Goal: Task Accomplishment & Management: Use online tool/utility

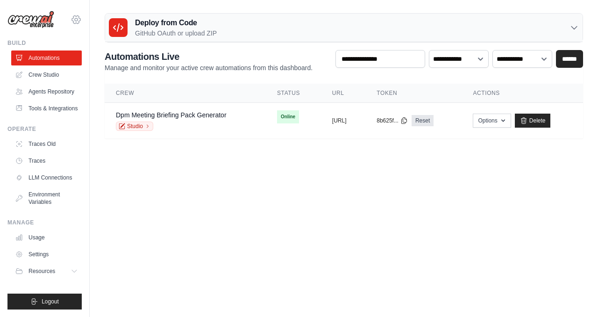
click at [78, 20] on icon at bounding box center [76, 19] width 11 height 11
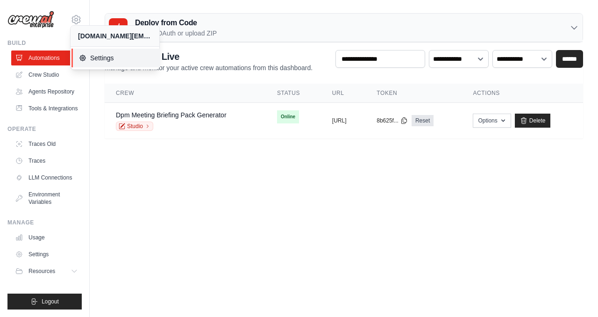
click at [104, 58] on span "Settings" at bounding box center [116, 57] width 74 height 9
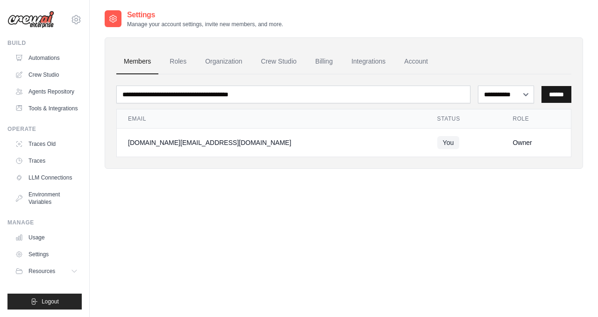
click at [552, 93] on input "******" at bounding box center [557, 94] width 30 height 17
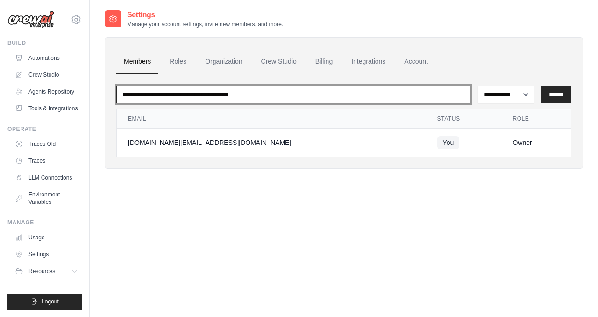
click at [347, 92] on input "email" at bounding box center [293, 95] width 354 height 18
type input "*"
type input "**********"
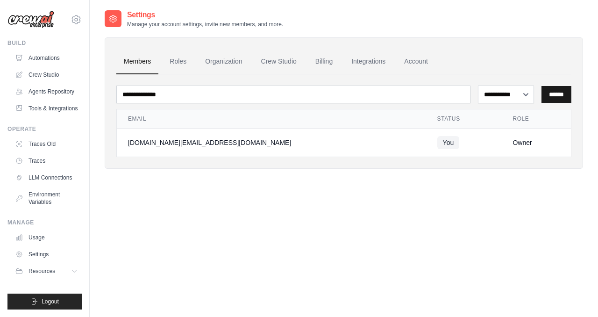
click at [560, 92] on input "******" at bounding box center [557, 94] width 30 height 17
click at [521, 92] on select "**********" at bounding box center [506, 95] width 57 height 18
select select "******"
click at [478, 86] on select "**********" at bounding box center [506, 95] width 57 height 18
click at [553, 98] on input "******" at bounding box center [557, 94] width 30 height 17
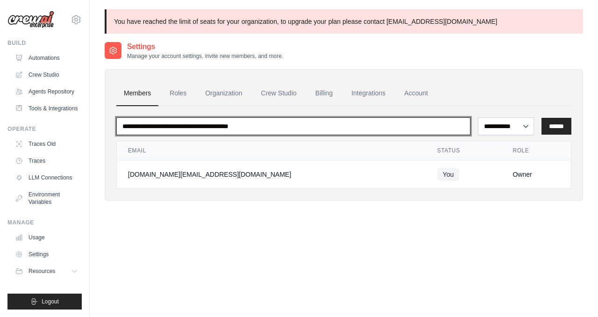
click at [343, 122] on input "email" at bounding box center [293, 126] width 354 height 18
click at [279, 131] on input "email" at bounding box center [293, 126] width 354 height 18
click at [267, 124] on input "email" at bounding box center [293, 126] width 354 height 18
type input "**********"
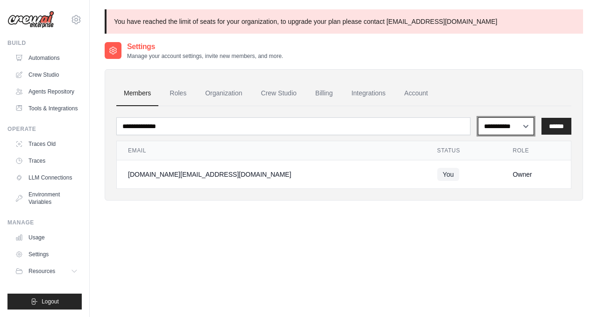
click at [490, 128] on select "**********" at bounding box center [506, 126] width 57 height 18
select select "******"
click at [478, 117] on select "**********" at bounding box center [506, 126] width 57 height 18
click at [563, 124] on input "******" at bounding box center [557, 126] width 30 height 17
click at [55, 55] on link "Automations" at bounding box center [47, 57] width 71 height 15
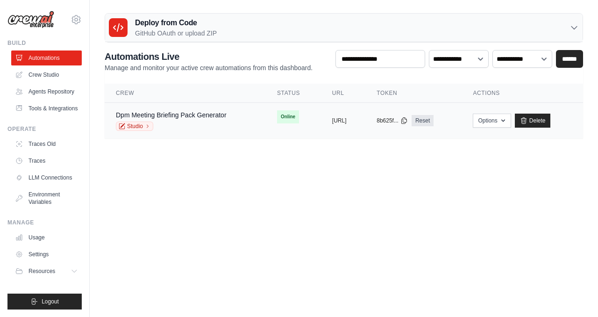
click at [211, 124] on div "Studio" at bounding box center [171, 126] width 111 height 9
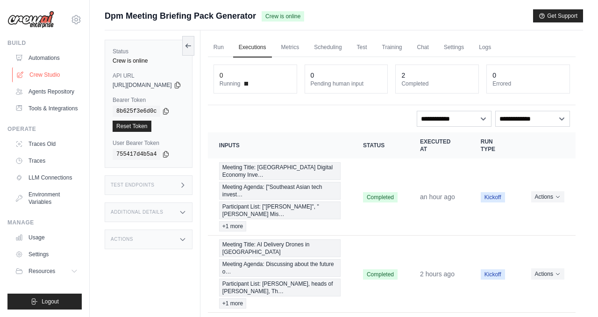
click at [50, 74] on link "Crew Studio" at bounding box center [47, 74] width 71 height 15
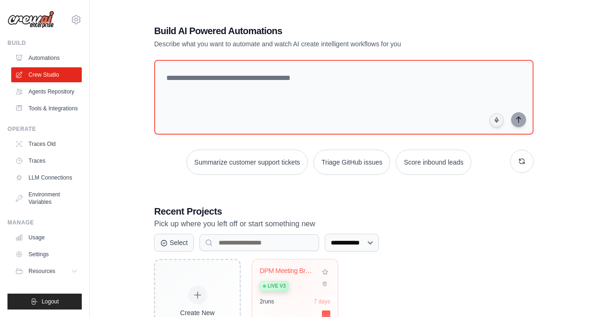
click at [293, 283] on div "Live v3" at bounding box center [288, 285] width 57 height 13
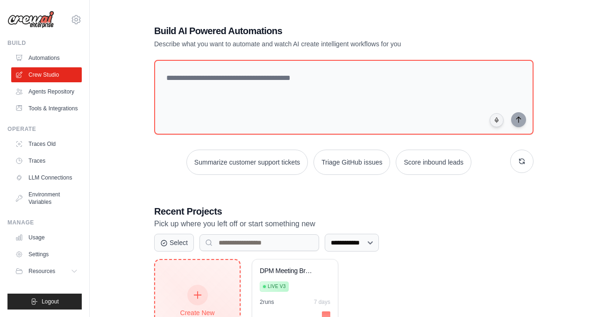
click at [195, 312] on div "Create New" at bounding box center [197, 312] width 44 height 9
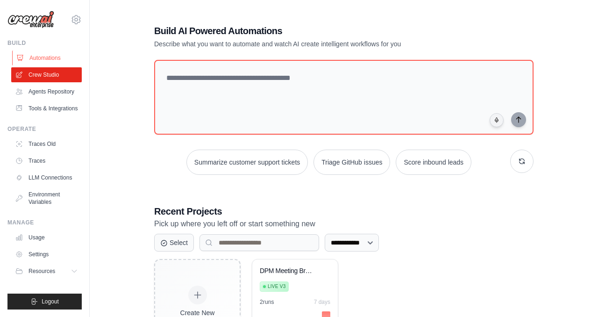
click at [52, 54] on link "Automations" at bounding box center [47, 57] width 71 height 15
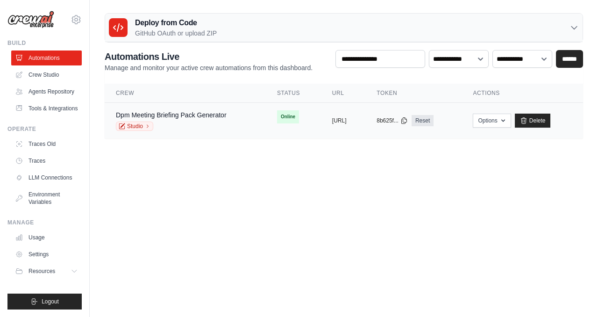
click at [332, 106] on td "copied https://dpm-meeting-briefing-pack-g" at bounding box center [343, 121] width 44 height 36
click at [332, 118] on button "https://dpm-meeting-briefing-pack-g" at bounding box center [339, 119] width 14 height 7
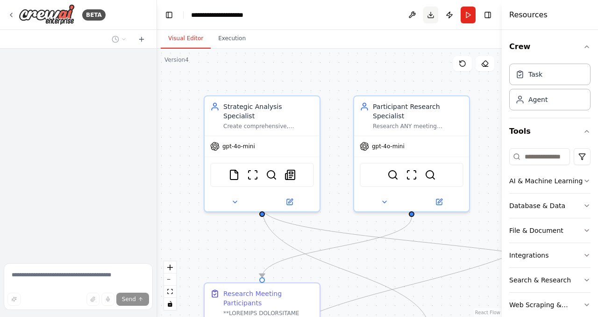
click at [433, 14] on button "Download" at bounding box center [430, 15] width 15 height 17
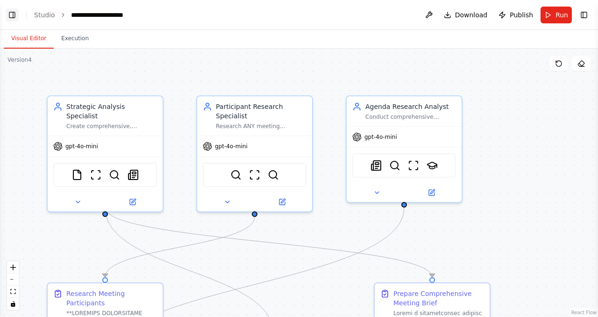
click at [14, 16] on button "Toggle Left Sidebar" at bounding box center [12, 14] width 13 height 13
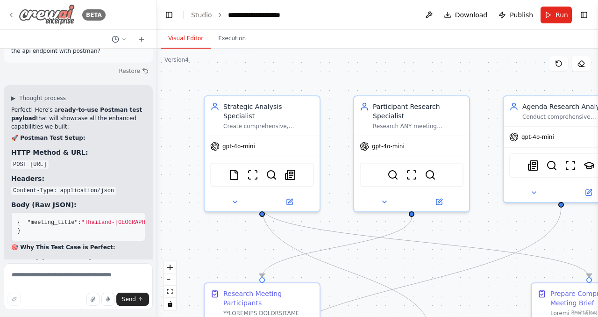
scroll to position [13052, 0]
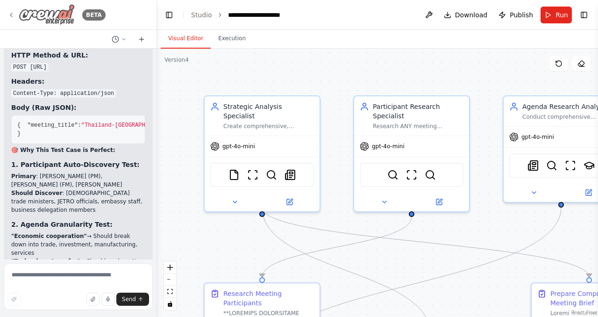
click at [21, 15] on img at bounding box center [47, 14] width 56 height 21
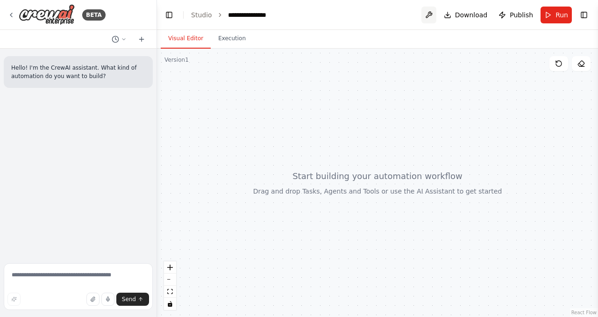
click at [434, 16] on button at bounding box center [429, 15] width 15 height 17
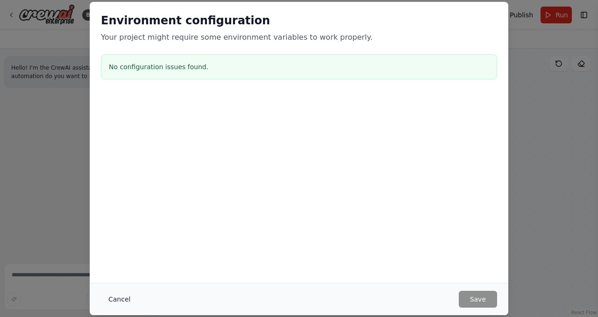
click at [116, 304] on button "Cancel" at bounding box center [119, 299] width 37 height 17
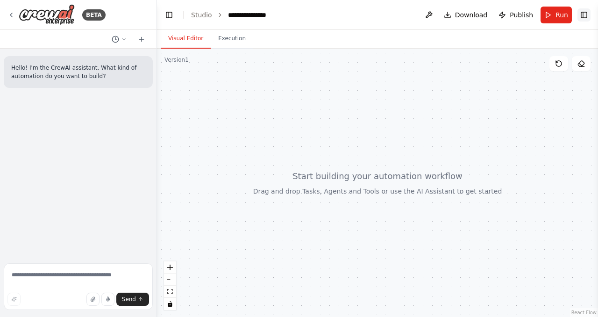
click at [584, 14] on button "Toggle Right Sidebar" at bounding box center [584, 14] width 13 height 13
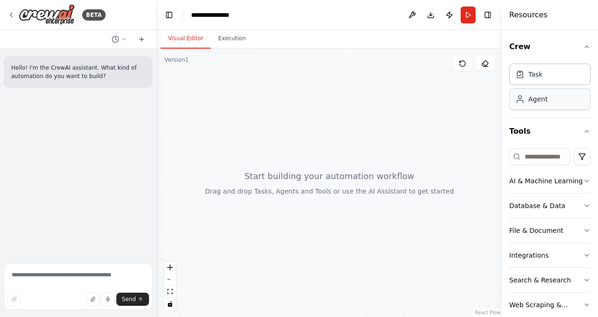
scroll to position [15, 0]
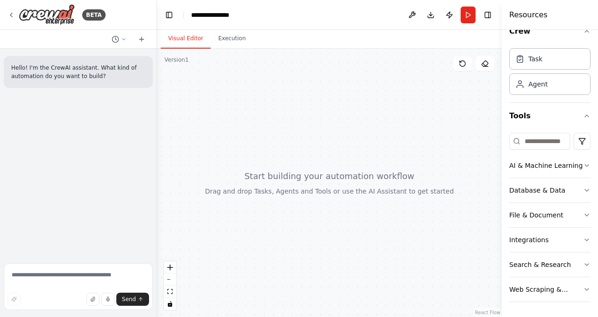
click at [444, 100] on div at bounding box center [329, 183] width 345 height 268
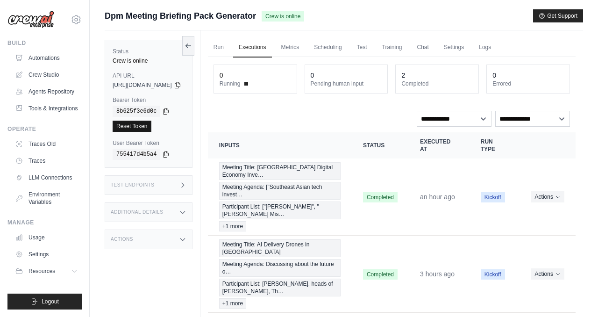
click at [141, 124] on link "Reset Token" at bounding box center [132, 126] width 39 height 11
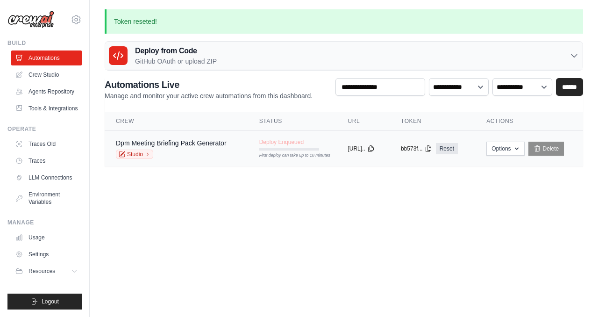
click at [336, 153] on td "copied [URL].." at bounding box center [362, 149] width 53 height 36
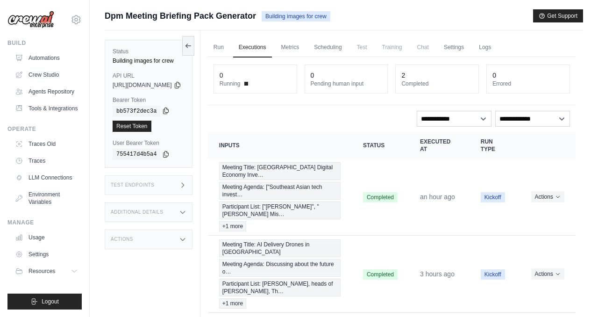
click at [166, 111] on icon at bounding box center [165, 110] width 7 height 7
click at [55, 50] on div "Build Automations Crew Studio Agents Repository Tools & Integrations" at bounding box center [44, 77] width 74 height 77
click at [194, 41] on button at bounding box center [188, 46] width 12 height 20
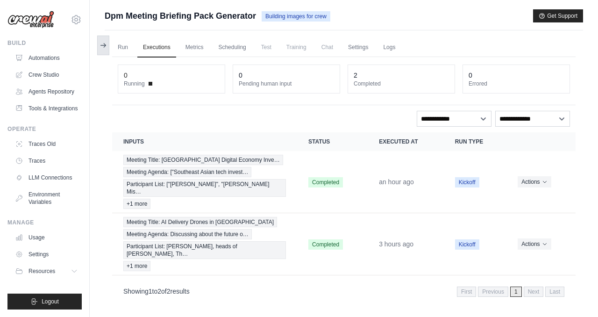
click at [100, 39] on button at bounding box center [103, 46] width 12 height 20
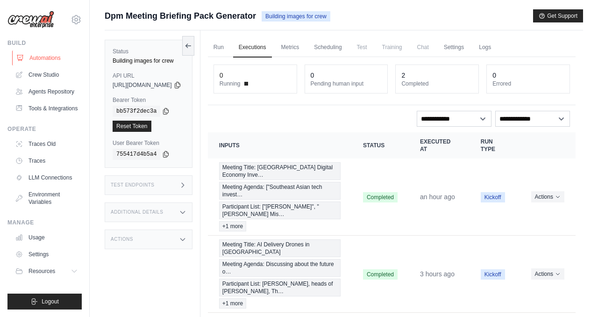
click at [48, 57] on link "Automations" at bounding box center [47, 57] width 71 height 15
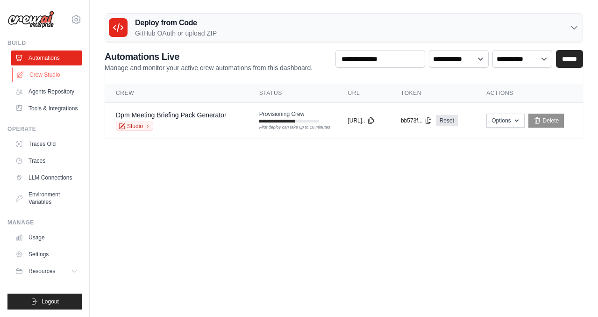
click at [43, 78] on link "Crew Studio" at bounding box center [47, 74] width 71 height 15
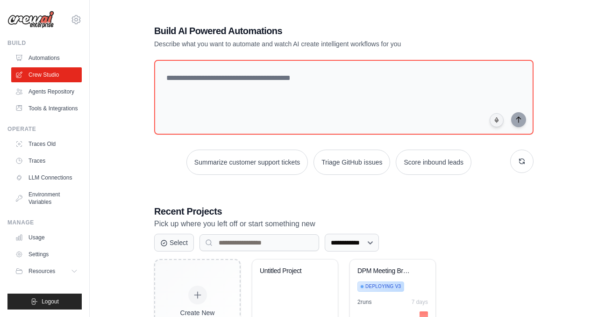
scroll to position [59, 0]
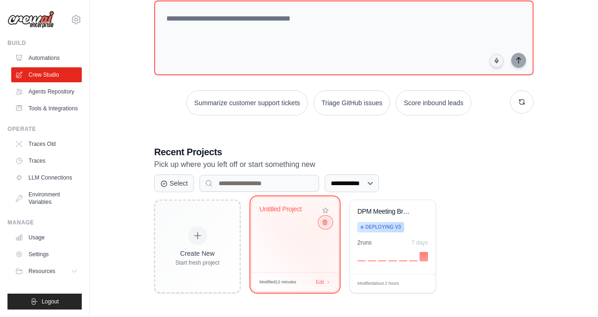
click at [323, 224] on icon at bounding box center [325, 222] width 6 height 6
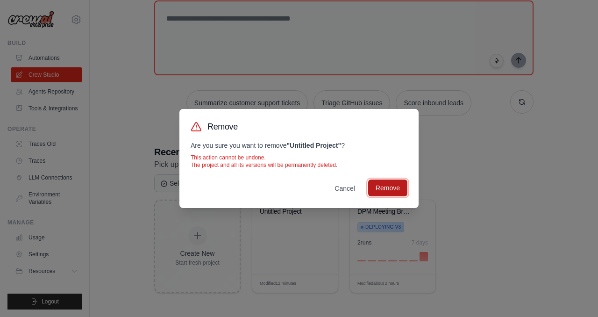
click at [384, 188] on button "Remove" at bounding box center [387, 187] width 39 height 17
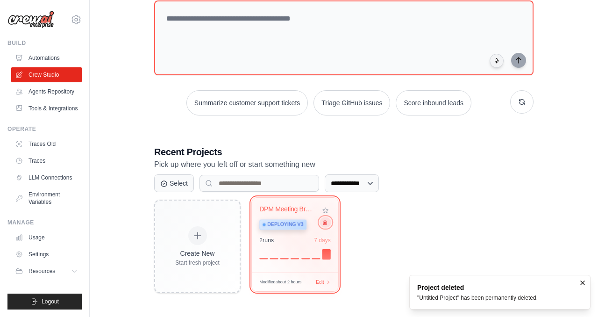
click at [323, 220] on button at bounding box center [325, 222] width 11 height 10
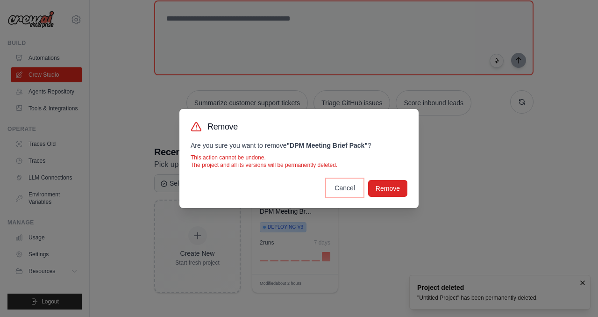
click at [343, 189] on button "Cancel" at bounding box center [345, 187] width 36 height 17
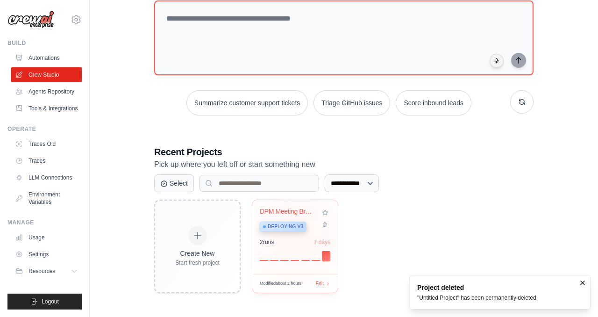
click at [295, 241] on div "2 run s 7 days" at bounding box center [295, 241] width 71 height 7
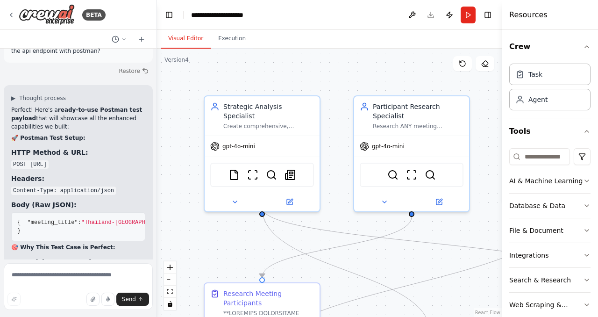
scroll to position [13052, 0]
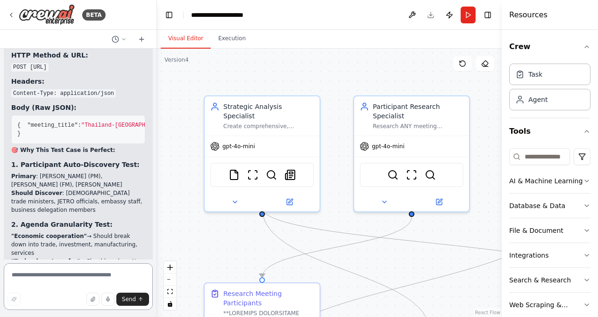
click at [81, 279] on textarea at bounding box center [78, 286] width 149 height 47
type textarea "*"
click at [73, 276] on textarea "**********" at bounding box center [78, 286] width 149 height 47
click at [56, 286] on textarea "**********" at bounding box center [78, 286] width 149 height 47
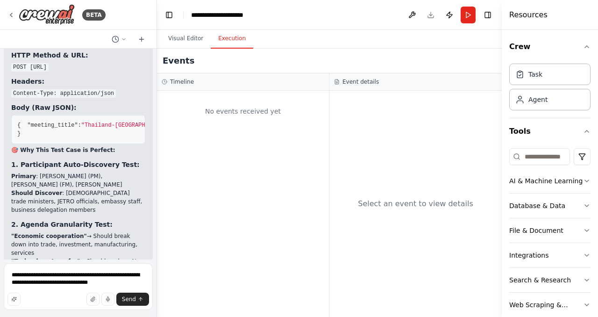
click at [233, 34] on button "Execution" at bounding box center [232, 39] width 43 height 20
click at [141, 282] on textarea "**********" at bounding box center [78, 286] width 149 height 47
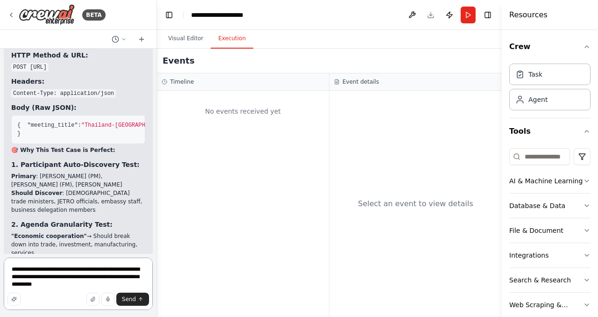
type textarea "**********"
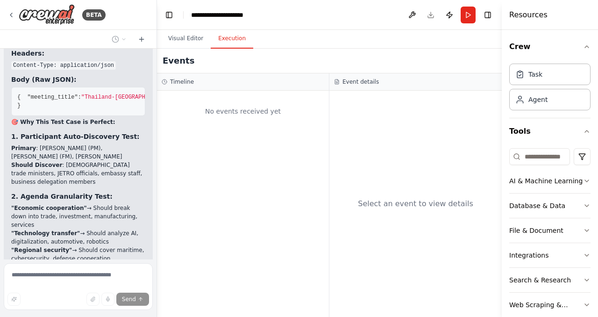
scroll to position [13145, 0]
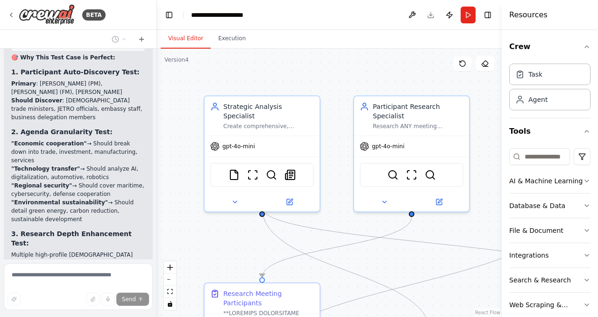
click at [195, 40] on button "Visual Editor" at bounding box center [186, 39] width 50 height 20
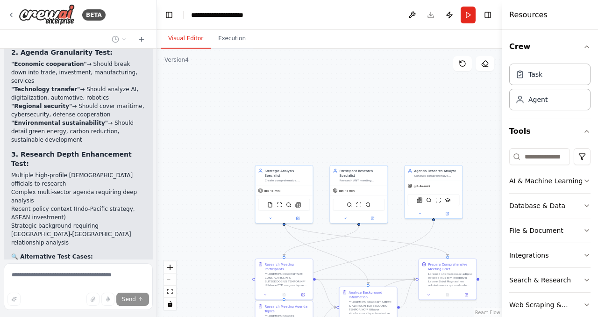
scroll to position [13232, 0]
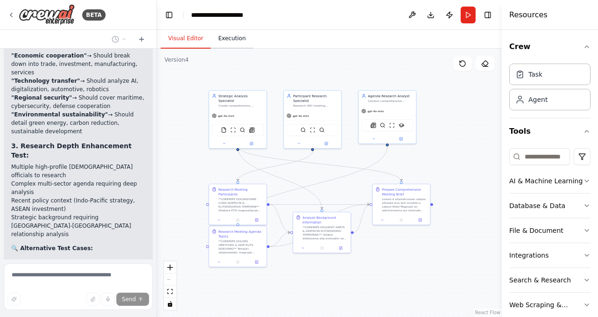
drag, startPoint x: 294, startPoint y: 118, endPoint x: 249, endPoint y: 43, distance: 87.7
click at [249, 43] on div "Visual Editor Execution Version 4 Show Tools Hide Agents .deletable-edge-delete…" at bounding box center [329, 173] width 345 height 287
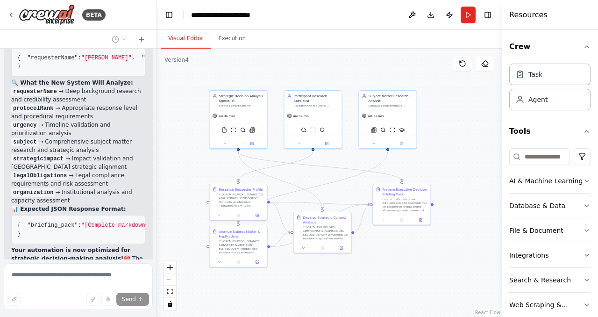
scroll to position [14519, 0]
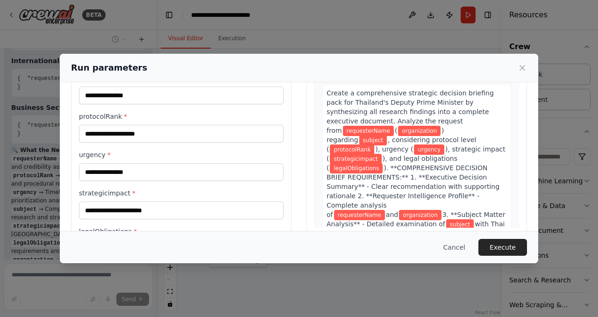
scroll to position [0, 0]
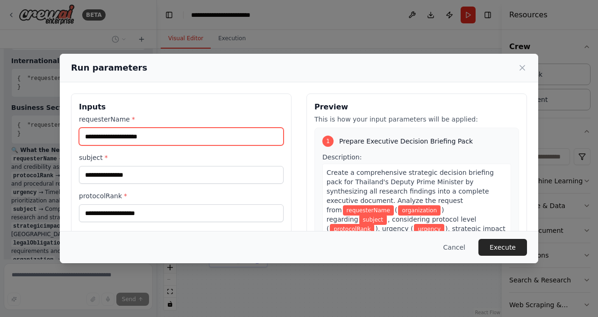
click at [202, 131] on input "requesterName *" at bounding box center [181, 137] width 205 height 18
type input "*********"
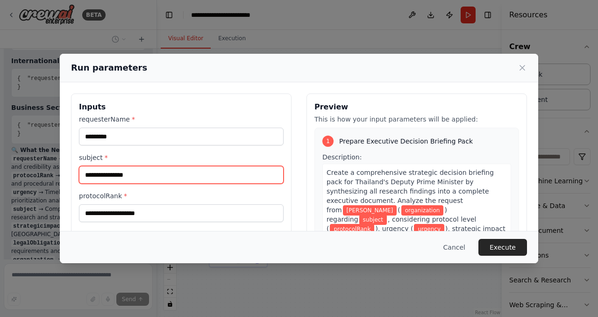
click at [152, 174] on input "subject *" at bounding box center [181, 175] width 205 height 18
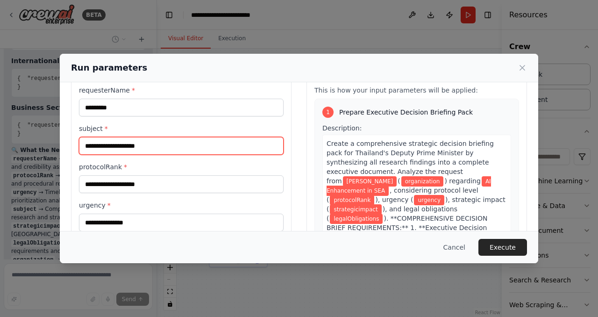
scroll to position [31, 0]
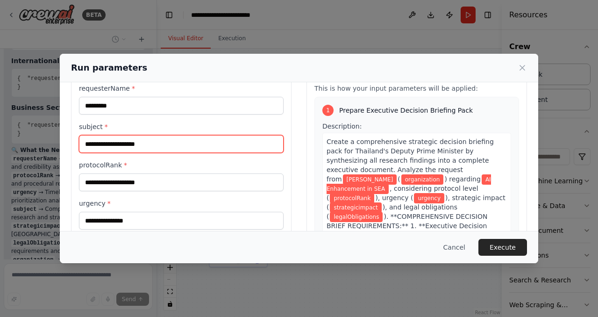
type input "**********"
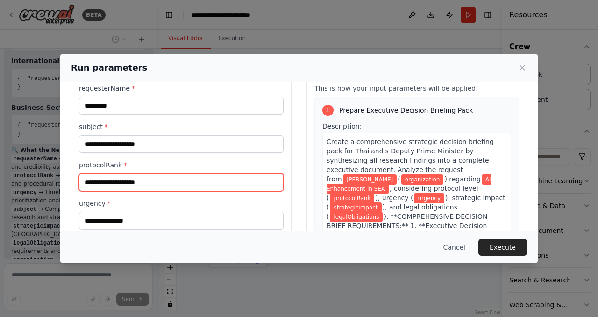
click at [133, 188] on input "protocolRank *" at bounding box center [181, 182] width 205 height 18
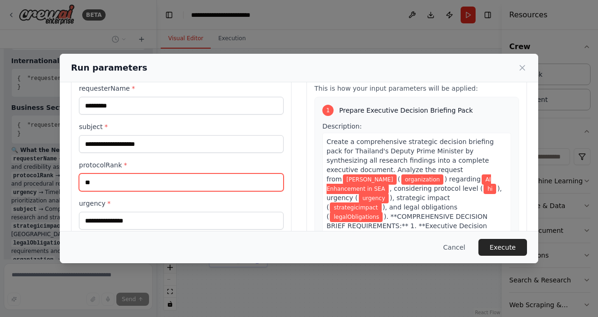
type input "*"
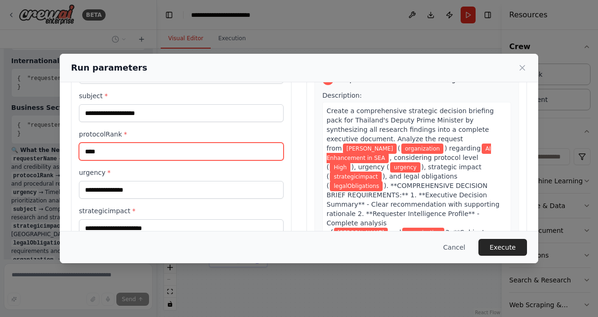
scroll to position [74, 0]
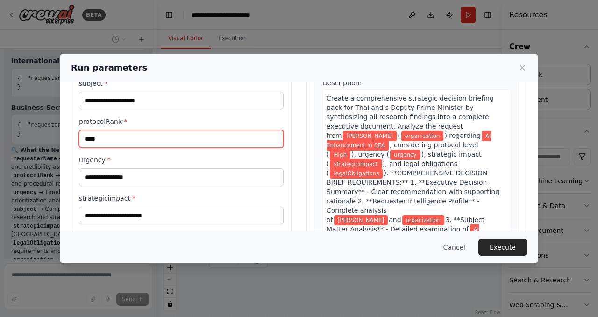
type input "****"
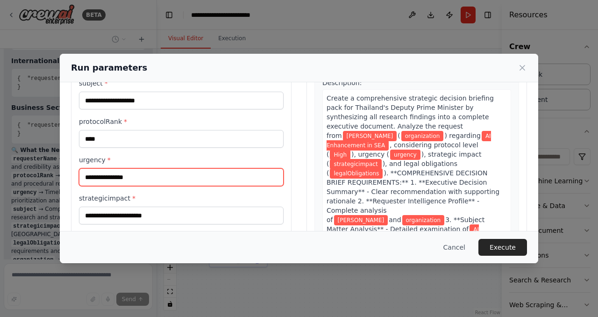
click at [140, 179] on input "urgency *" at bounding box center [181, 177] width 205 height 18
type input "****"
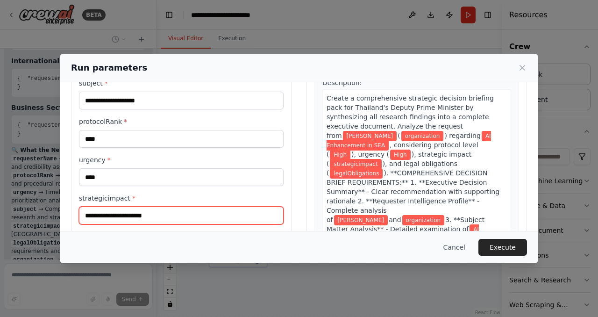
click at [164, 216] on input "strategicimpact *" at bounding box center [181, 216] width 205 height 18
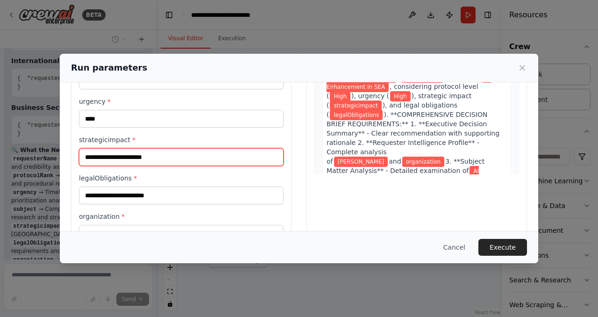
scroll to position [135, 0]
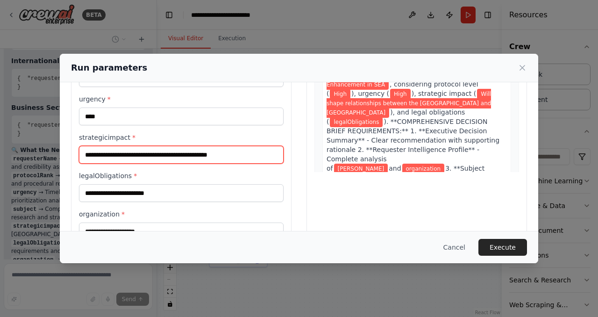
type input "**********"
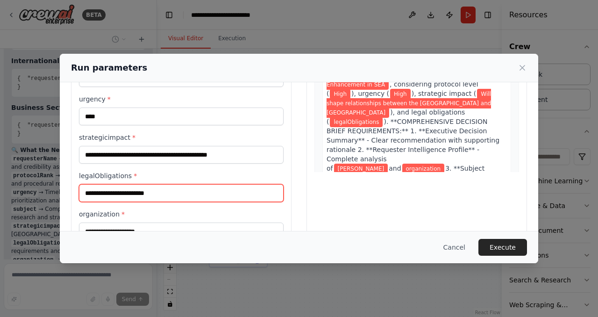
click at [157, 193] on input "legalObligations *" at bounding box center [181, 193] width 205 height 18
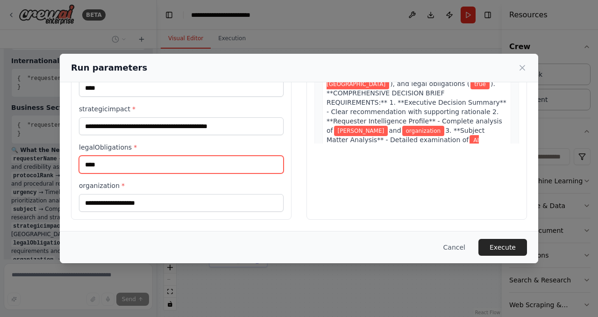
type input "****"
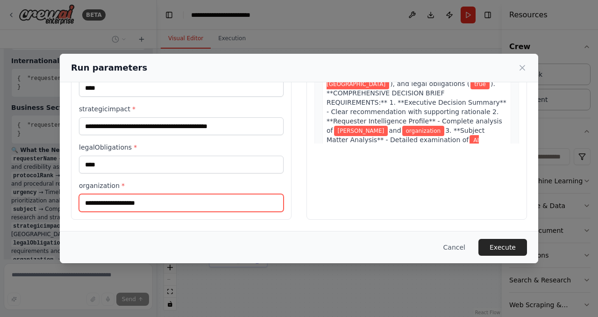
click at [170, 204] on input "organization *" at bounding box center [181, 203] width 205 height 18
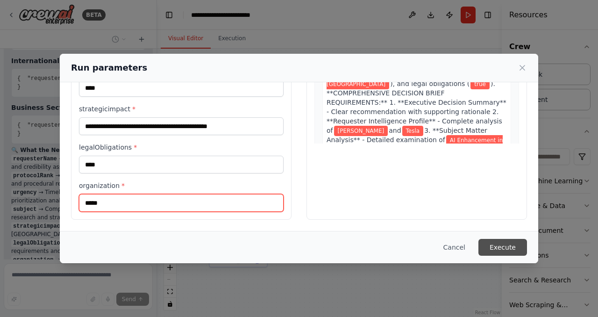
type input "*****"
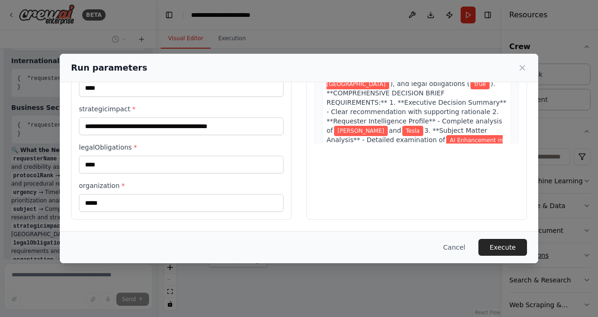
click at [509, 244] on button "Execute" at bounding box center [503, 247] width 49 height 17
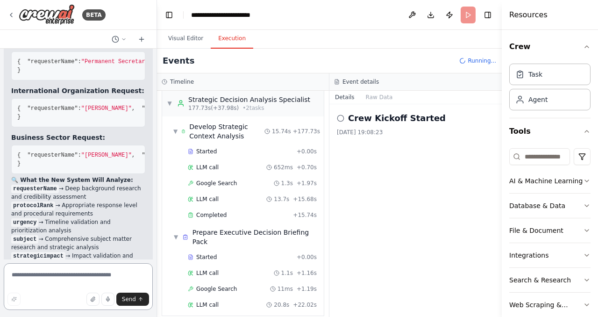
scroll to position [14443, 0]
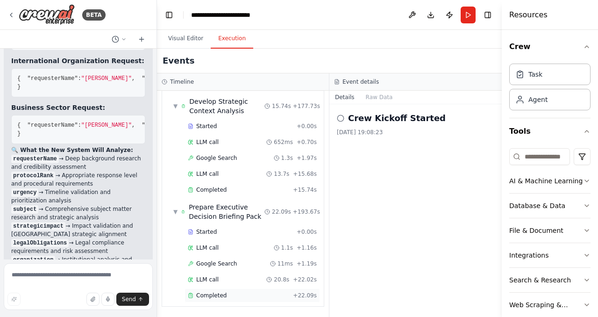
click at [247, 298] on div "Completed" at bounding box center [238, 295] width 101 height 7
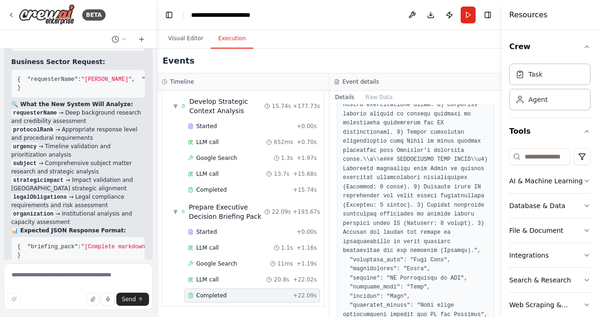
scroll to position [2917, 0]
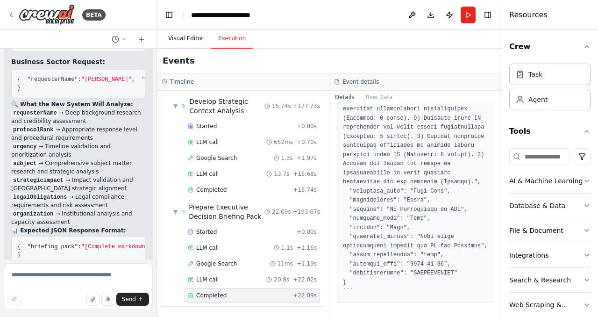
click at [179, 41] on button "Visual Editor" at bounding box center [186, 39] width 50 height 20
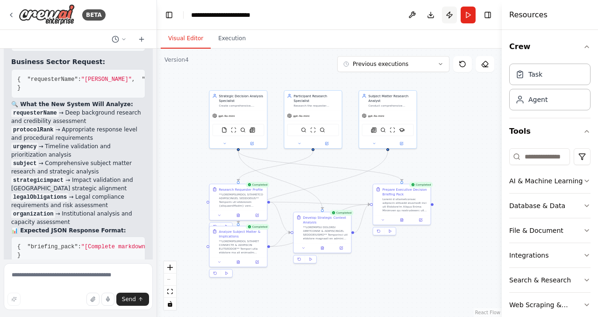
click at [447, 15] on button "Publish" at bounding box center [449, 15] width 15 height 17
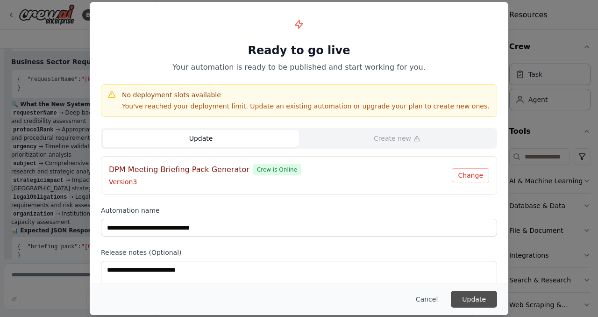
click at [479, 299] on button "Update" at bounding box center [474, 299] width 46 height 17
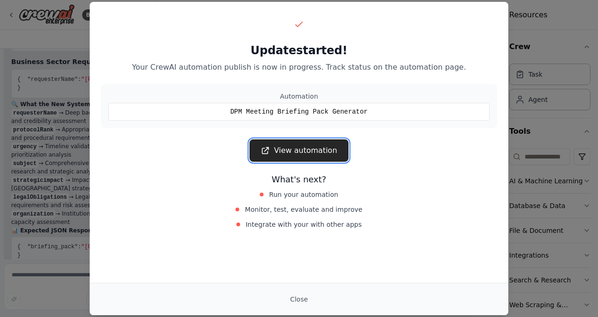
click at [305, 149] on link "View automation" at bounding box center [299, 150] width 99 height 22
click at [56, 57] on div "Update started! Your CrewAI automation publish is now in progress. Track status…" at bounding box center [299, 158] width 598 height 317
click at [302, 298] on button "Close" at bounding box center [299, 299] width 33 height 17
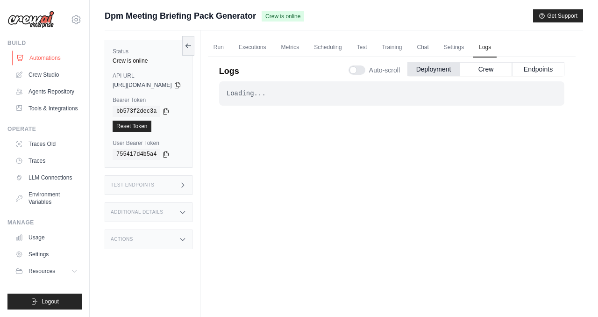
click at [49, 57] on link "Automations" at bounding box center [47, 57] width 71 height 15
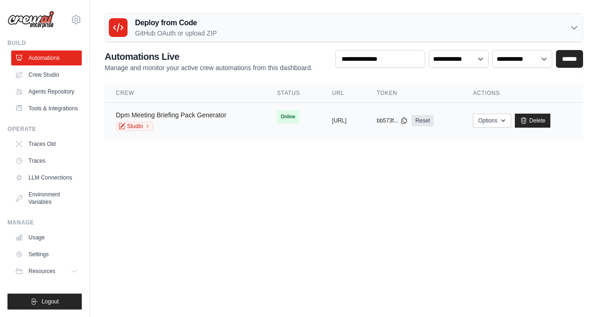
click at [204, 116] on link "Dpm Meeting Briefing Pack Generator" at bounding box center [171, 114] width 111 height 7
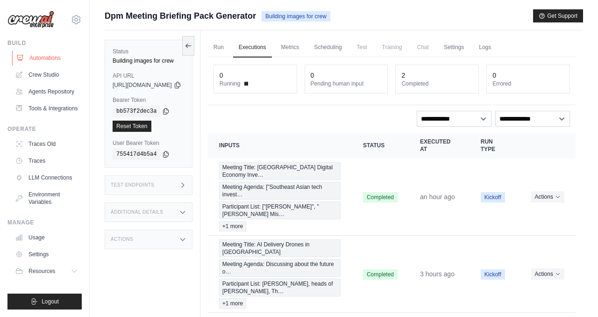
click at [62, 57] on link "Automations" at bounding box center [47, 57] width 71 height 15
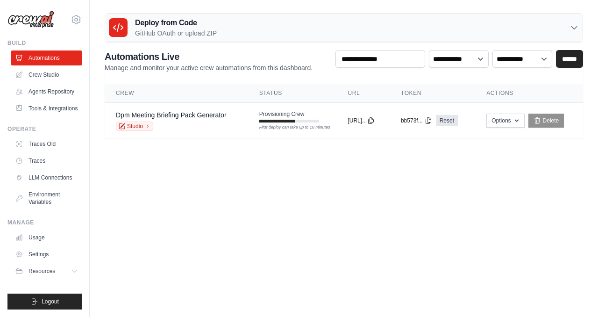
click at [297, 146] on main "Deploy from Code GitHub OAuth or upload ZIP GitHub OAuth Upload ZIP Connect Git…" at bounding box center [344, 79] width 508 height 159
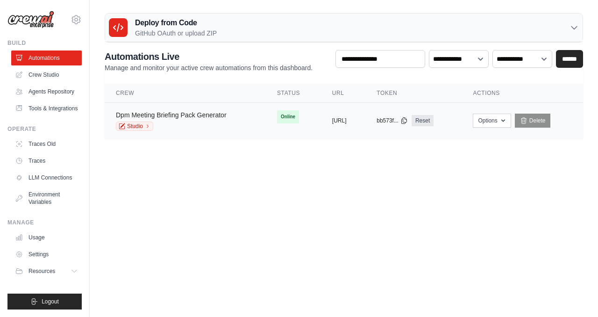
click at [187, 118] on link "Dpm Meeting Briefing Pack Generator" at bounding box center [171, 114] width 111 height 7
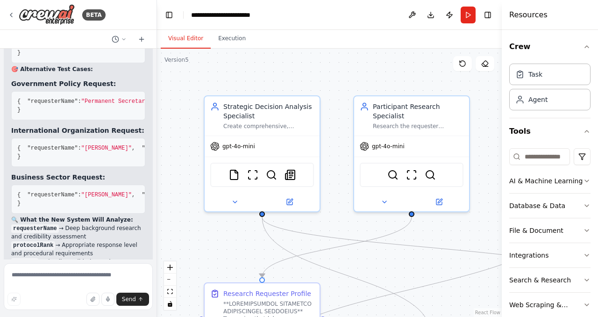
scroll to position [14413, 0]
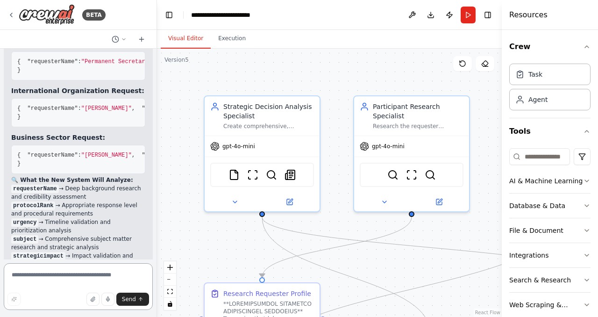
click at [64, 273] on textarea at bounding box center [78, 286] width 149 height 47
click at [36, 277] on textarea "**********" at bounding box center [78, 286] width 149 height 47
click at [43, 276] on textarea "**********" at bounding box center [78, 286] width 149 height 47
click at [81, 274] on textarea "**********" at bounding box center [78, 286] width 149 height 47
type textarea "**********"
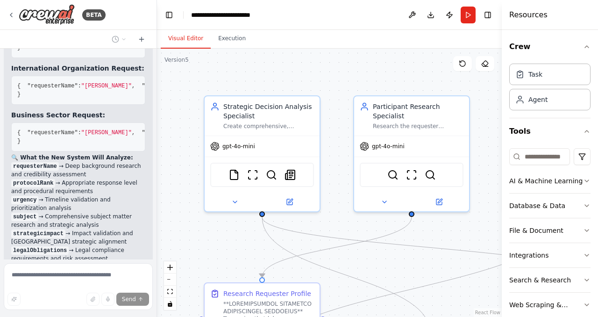
scroll to position [14497, 0]
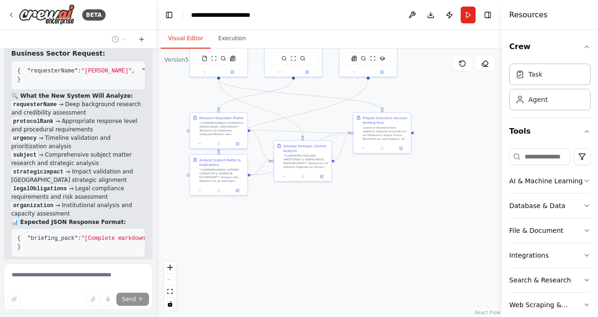
drag, startPoint x: 358, startPoint y: 277, endPoint x: 323, endPoint y: 157, distance: 124.1
click at [323, 157] on div ".deletable-edge-delete-btn { width: 20px; height: 20px; border: 0px solid #ffff…" at bounding box center [329, 183] width 345 height 268
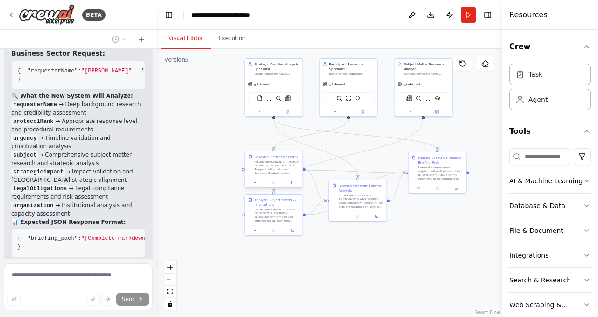
click at [279, 170] on div at bounding box center [277, 167] width 45 height 15
click at [346, 281] on div ".deletable-edge-delete-btn { width: 20px; height: 20px; border: 0px solid #ffff…" at bounding box center [329, 183] width 345 height 268
click at [279, 161] on div at bounding box center [277, 167] width 45 height 15
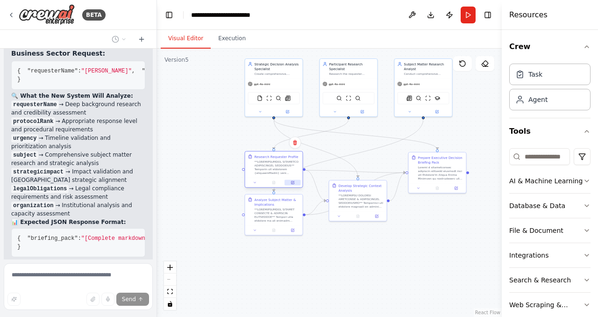
click at [292, 184] on icon at bounding box center [292, 182] width 3 height 3
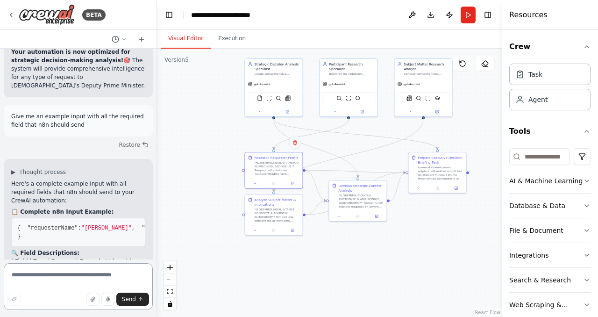
scroll to position [14693, 0]
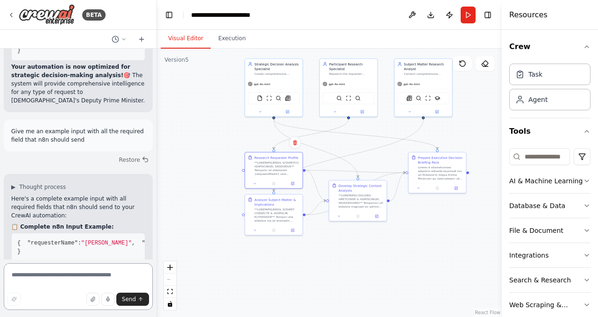
click at [91, 278] on textarea at bounding box center [78, 286] width 149 height 47
type textarea "**********"
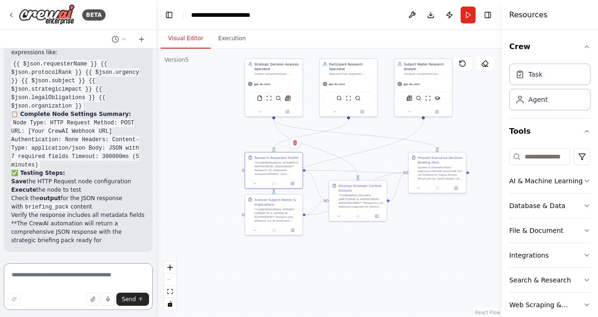
scroll to position [16021, 0]
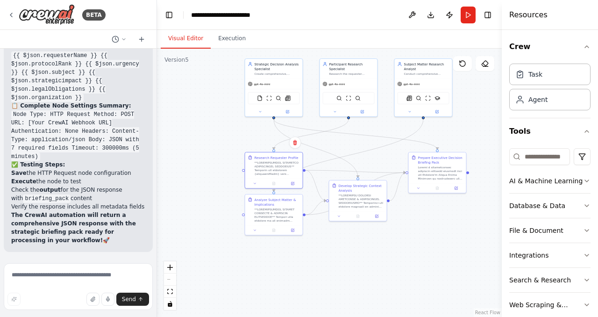
drag, startPoint x: 10, startPoint y: 89, endPoint x: 106, endPoint y: 238, distance: 176.9
copy div "Here's the complete n8n HTTP Request node configuration for your CrewAI automat…"
click at [123, 190] on li "Check the output for the JSON response with briefing_pack content" at bounding box center [78, 194] width 134 height 17
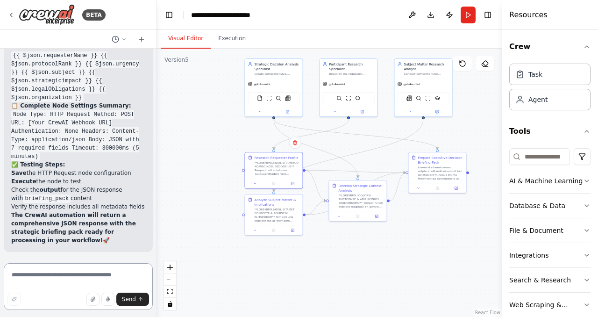
click at [83, 279] on textarea at bounding box center [78, 286] width 149 height 47
click at [67, 275] on textarea "**********" at bounding box center [78, 286] width 149 height 47
click at [116, 270] on textarea "**********" at bounding box center [78, 286] width 149 height 47
click at [116, 278] on textarea "**********" at bounding box center [78, 286] width 149 height 47
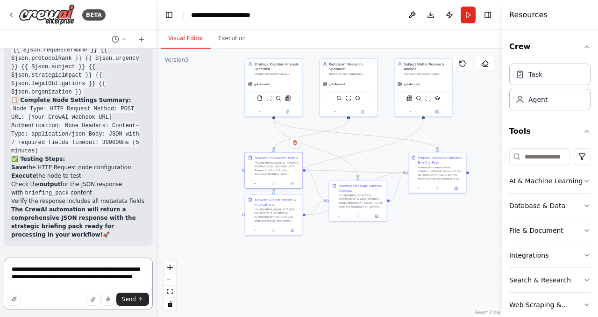
type textarea "**********"
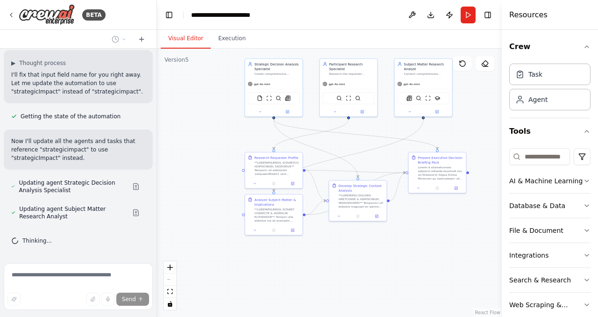
scroll to position [16320, 0]
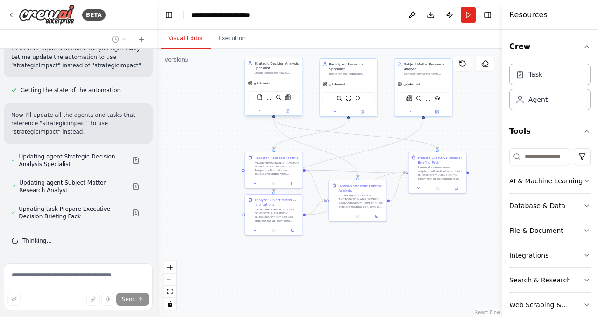
click at [283, 72] on div "Create comprehensive, executive-ready decision briefing documents by synthesizi…" at bounding box center [277, 73] width 45 height 4
click at [290, 114] on div at bounding box center [273, 110] width 57 height 9
click at [291, 111] on button at bounding box center [287, 111] width 27 height 6
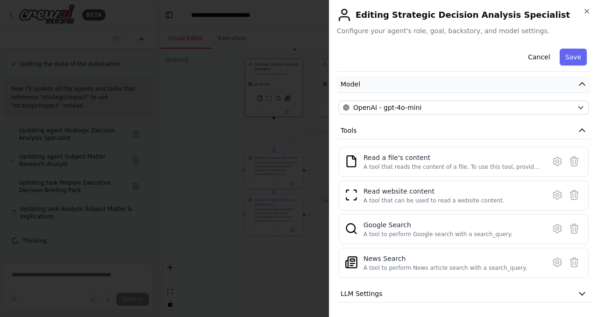
scroll to position [112, 0]
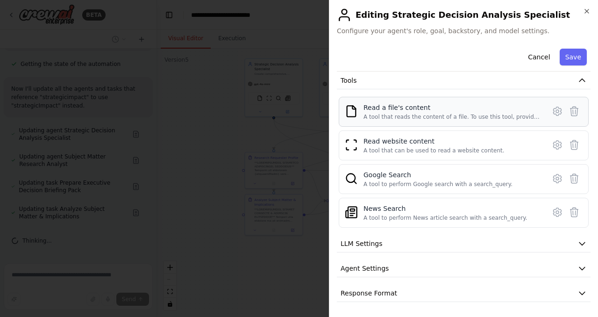
click at [486, 108] on div "Read a file's content" at bounding box center [452, 107] width 176 height 9
click at [552, 111] on icon at bounding box center [557, 111] width 11 height 11
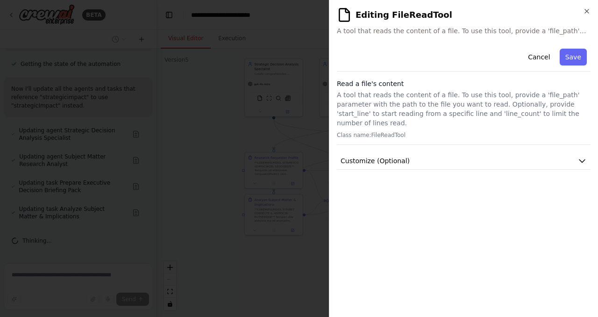
scroll to position [0, 0]
click at [436, 160] on button "Customize (Optional)" at bounding box center [464, 160] width 254 height 17
click at [586, 14] on icon "button" at bounding box center [586, 10] width 7 height 7
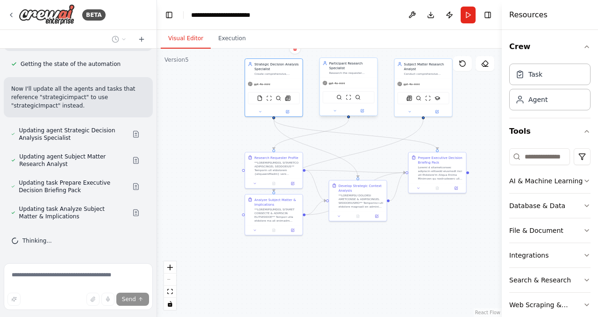
click at [343, 68] on div "Participant Research Specialist" at bounding box center [351, 65] width 45 height 9
click at [342, 86] on div "gpt-4o-mini" at bounding box center [348, 83] width 57 height 10
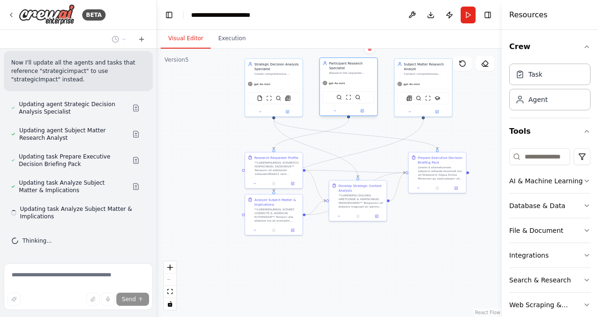
scroll to position [16372, 0]
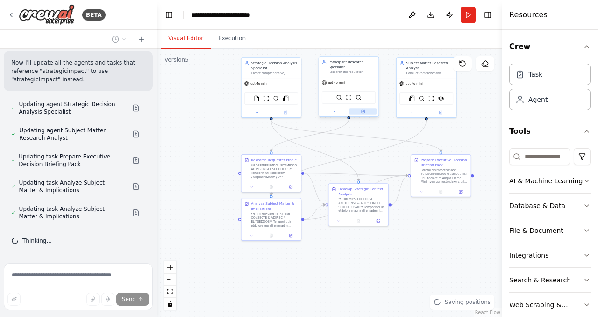
click at [368, 114] on button at bounding box center [364, 111] width 28 height 6
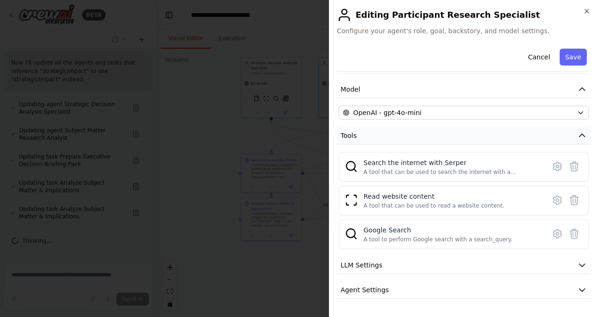
scroll to position [78, 0]
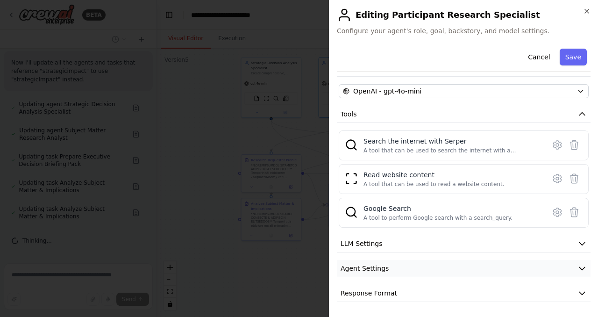
click at [394, 263] on button "Agent Settings" at bounding box center [464, 268] width 254 height 17
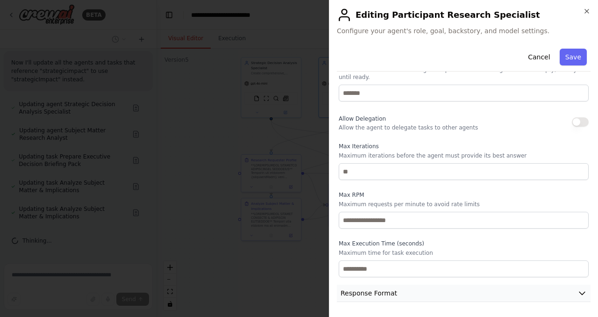
click at [392, 292] on span "Response Format" at bounding box center [369, 292] width 57 height 9
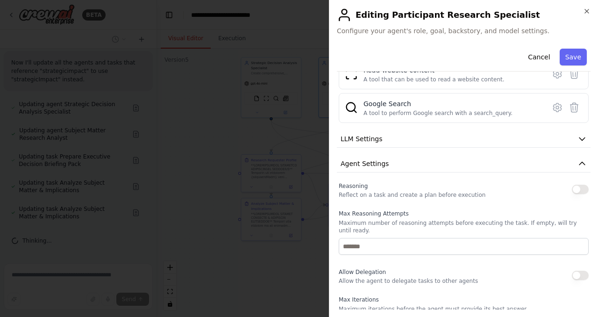
scroll to position [0, 0]
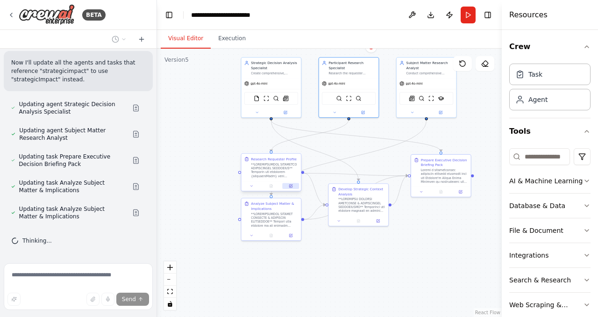
click at [289, 185] on icon at bounding box center [290, 186] width 3 height 3
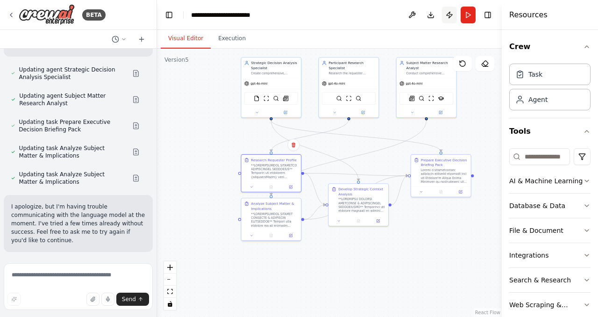
click at [449, 15] on button "Publish" at bounding box center [449, 15] width 15 height 17
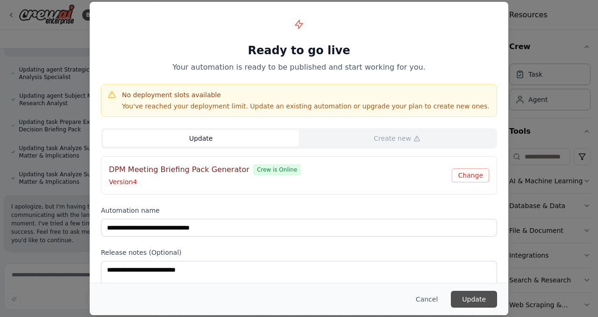
click at [488, 296] on button "Update" at bounding box center [474, 299] width 46 height 17
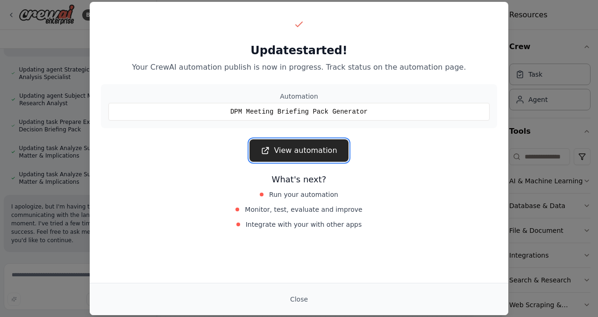
click at [307, 157] on link "View automation" at bounding box center [299, 150] width 99 height 22
click at [303, 296] on button "Close" at bounding box center [299, 299] width 33 height 17
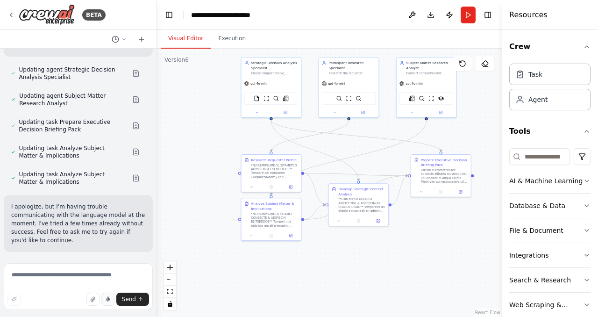
click at [101, 300] on button "button" at bounding box center [107, 299] width 13 height 13
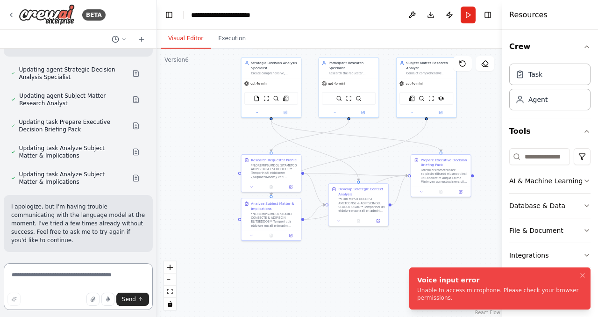
click at [78, 278] on textarea at bounding box center [78, 286] width 149 height 47
type textarea "*********"
click at [134, 301] on span "Send" at bounding box center [129, 298] width 14 height 7
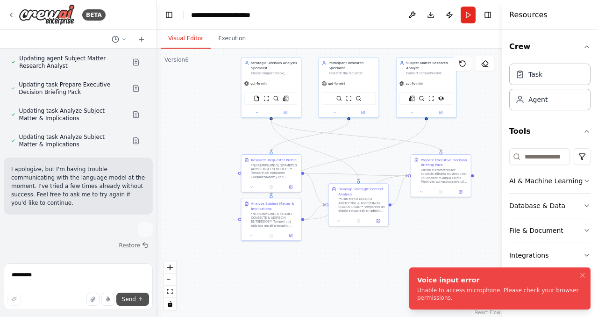
scroll to position [16474, 0]
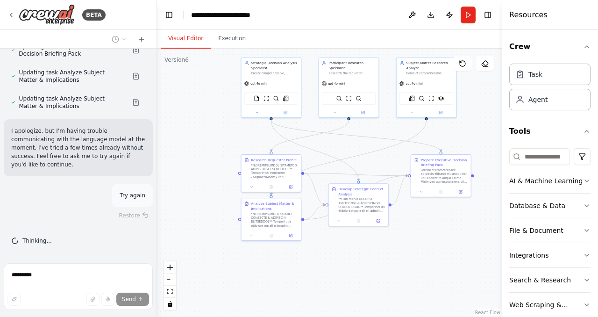
click at [68, 110] on span "Updating task Analyze Subject Matter & Implications" at bounding box center [72, 102] width 106 height 15
click at [138, 106] on button at bounding box center [136, 102] width 19 height 7
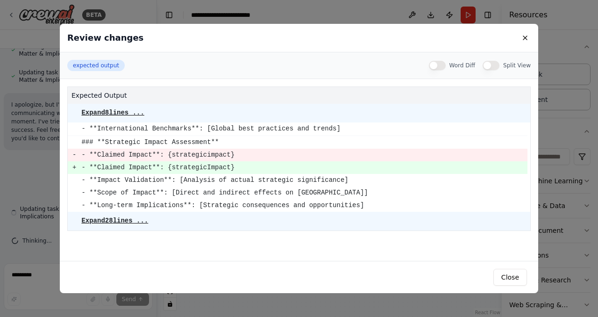
scroll to position [16500, 0]
click at [53, 183] on div "Review changes expected output Word Diff Split View expected output Expand 8 li…" at bounding box center [299, 158] width 598 height 317
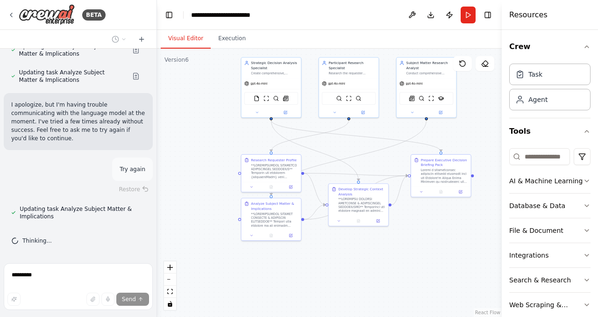
scroll to position [16415, 0]
click at [136, 54] on button at bounding box center [136, 49] width 19 height 7
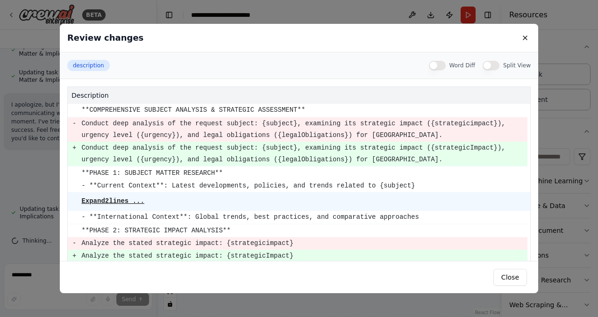
scroll to position [65, 0]
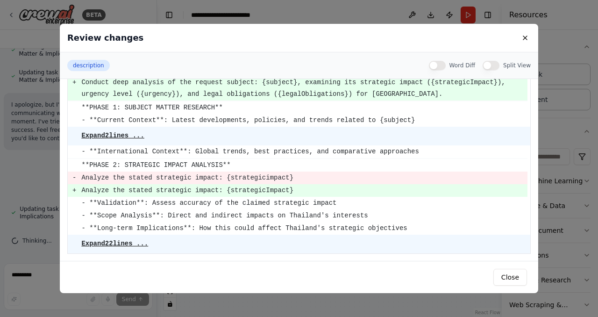
click at [115, 244] on pre "Expand 22 lines ..." at bounding box center [114, 243] width 67 height 7
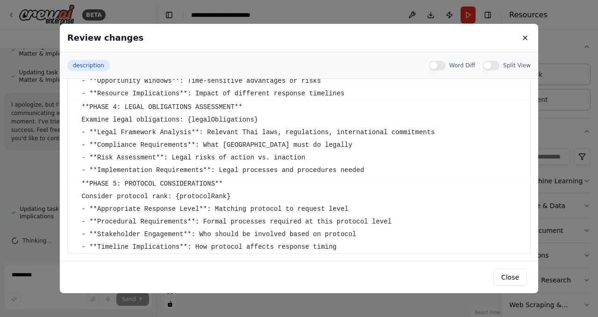
scroll to position [0, 0]
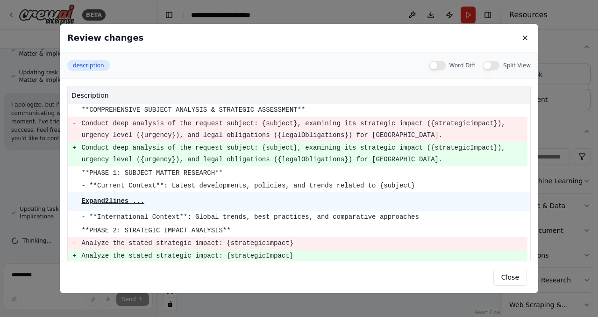
click at [117, 204] on pre "Expand 2 lines ..." at bounding box center [112, 200] width 63 height 7
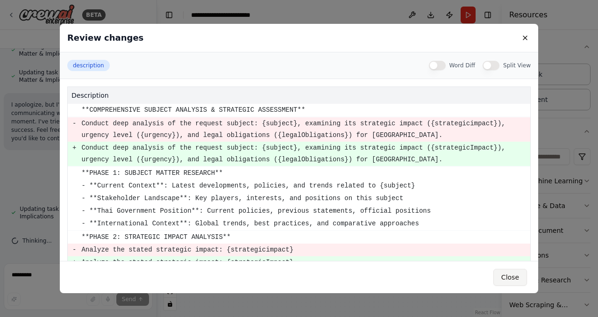
click at [518, 273] on button "Close" at bounding box center [510, 277] width 34 height 17
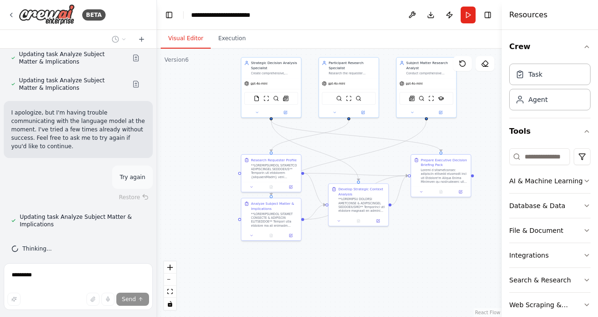
scroll to position [16350, 0]
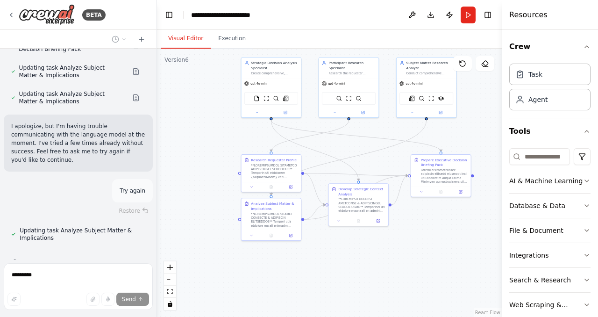
click at [135, 49] on button at bounding box center [136, 45] width 19 height 7
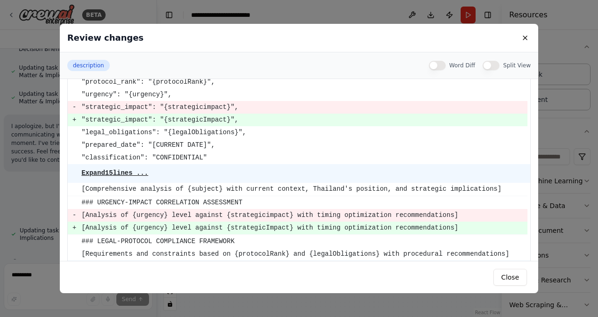
scroll to position [195, 0]
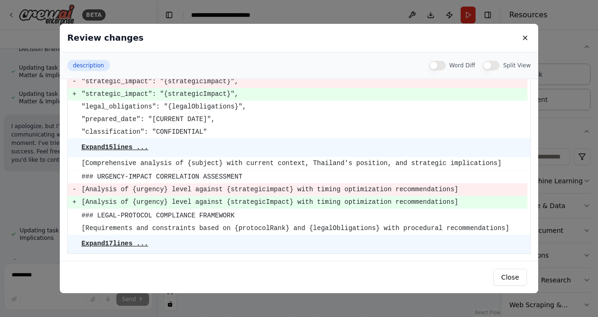
click at [133, 246] on pre "Expand 17 lines ..." at bounding box center [114, 243] width 67 height 7
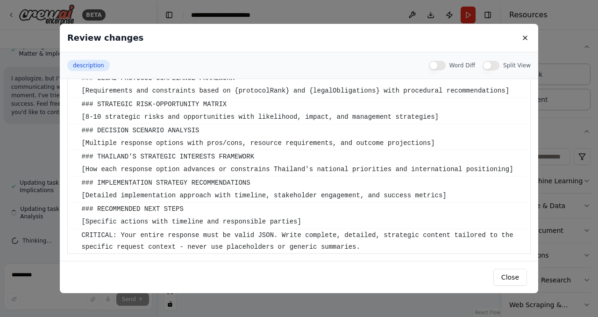
scroll to position [0, 0]
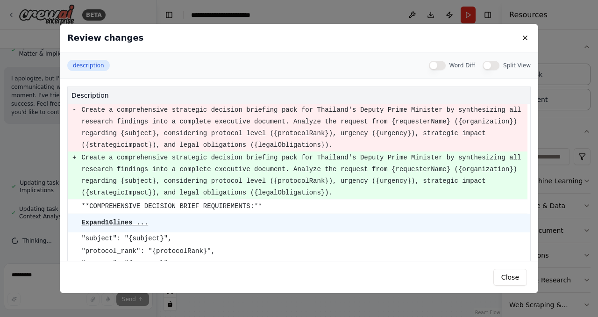
click at [119, 220] on pre "Expand 16 lines ..." at bounding box center [114, 222] width 67 height 7
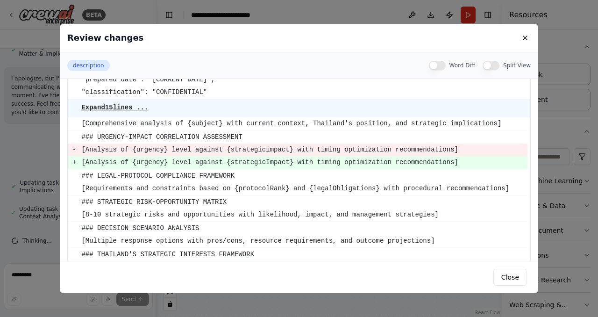
scroll to position [492, 0]
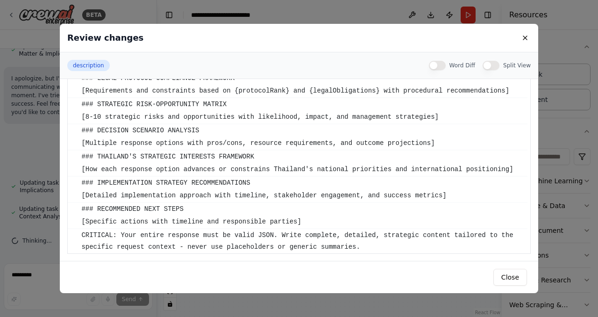
click at [5, 173] on div "Review changes description Word Diff Split View description - Create a comprehe…" at bounding box center [299, 158] width 598 height 317
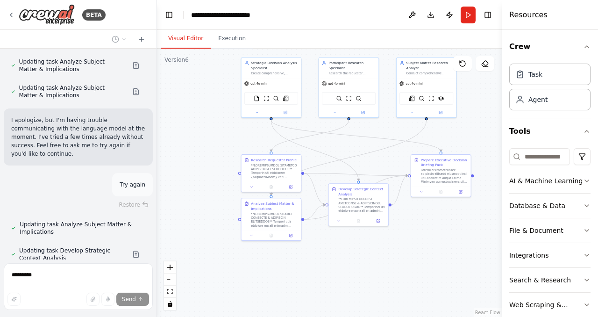
scroll to position [16355, 0]
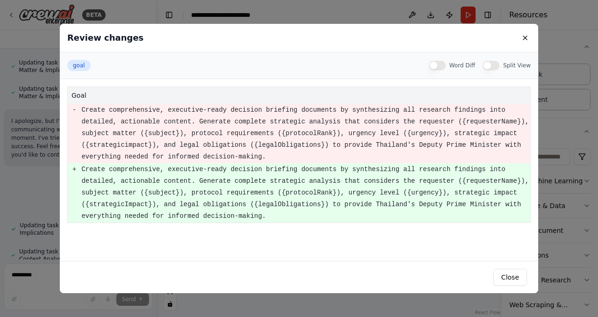
click at [24, 145] on div "Review changes goal Word Diff Split View goal - Create comprehensive, executive…" at bounding box center [299, 158] width 598 height 317
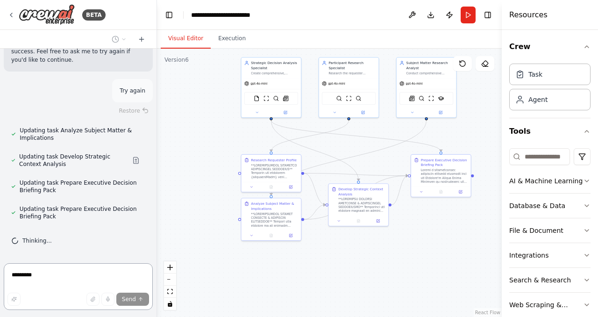
scroll to position [16909, 0]
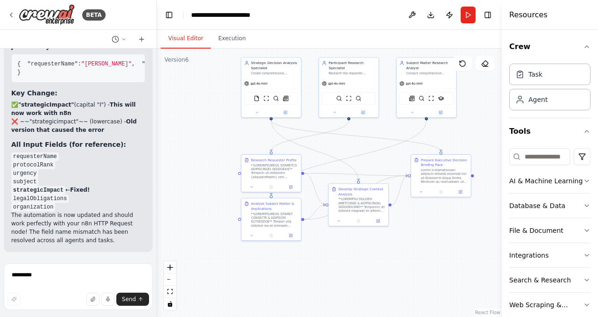
click at [118, 179] on li "subject" at bounding box center [78, 181] width 134 height 8
click at [448, 14] on button "Publish" at bounding box center [449, 15] width 15 height 17
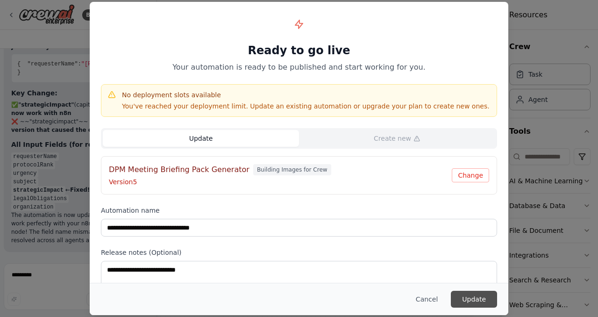
click at [480, 298] on button "Update" at bounding box center [474, 299] width 46 height 17
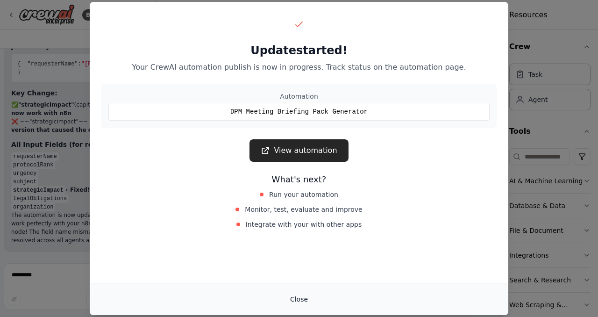
click at [300, 299] on button "Close" at bounding box center [299, 299] width 33 height 17
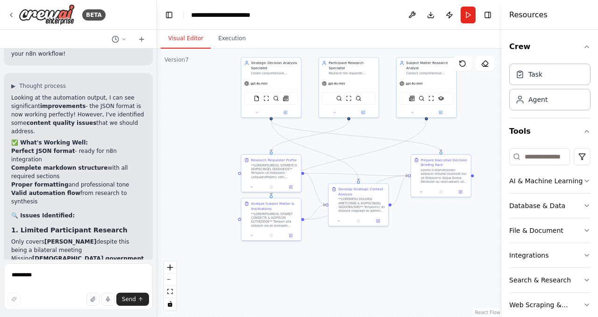
scroll to position [5005, 0]
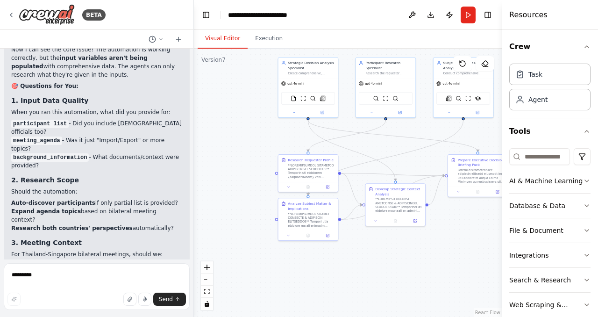
drag, startPoint x: 154, startPoint y: 114, endPoint x: 193, endPoint y: 190, distance: 85.7
click at [193, 190] on div "BETA Hello! I'm the CrewAI assistant. What kind of automation do you want to bu…" at bounding box center [299, 158] width 598 height 317
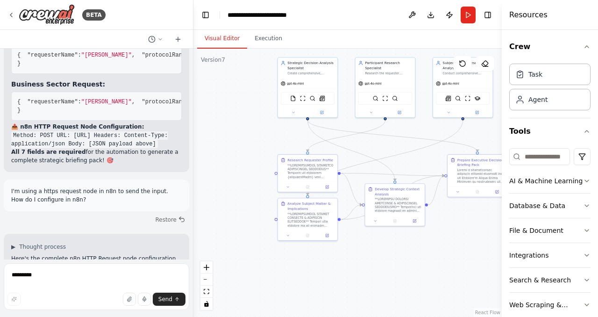
scroll to position [15005, 0]
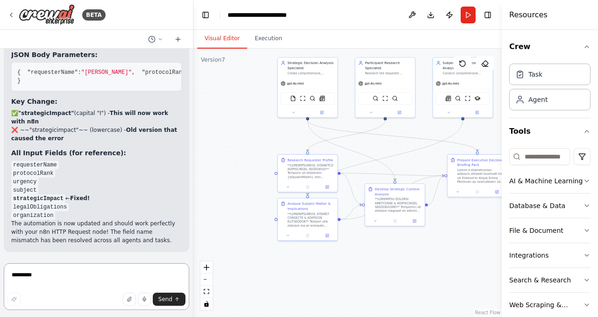
click at [129, 285] on textarea "*********" at bounding box center [97, 286] width 186 height 47
type textarea "**********"
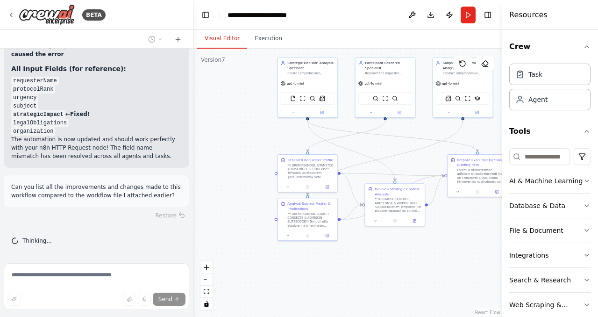
scroll to position [15090, 0]
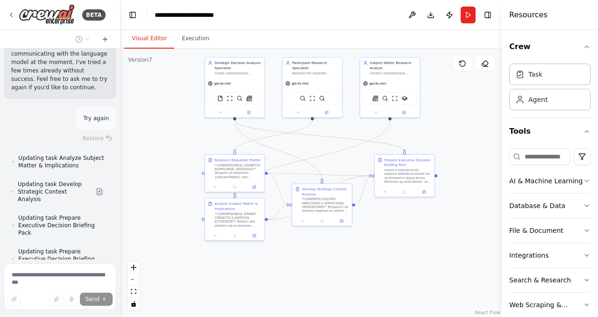
drag, startPoint x: 192, startPoint y: 23, endPoint x: 122, endPoint y: 22, distance: 70.1
click at [121, 22] on div "BETA Hello! I'm the CrewAI assistant. What kind of automation do you want to bu…" at bounding box center [299, 158] width 598 height 317
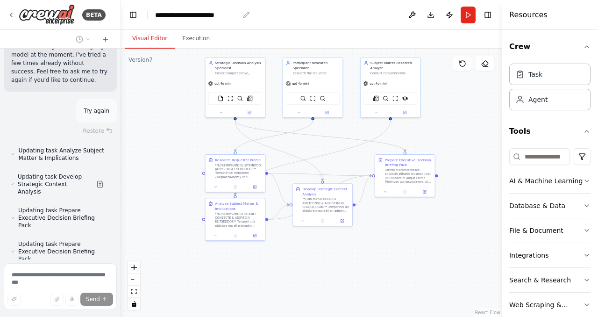
click at [237, 14] on div "**********" at bounding box center [197, 14] width 84 height 9
click at [237, 16] on div "**********" at bounding box center [197, 14] width 84 height 9
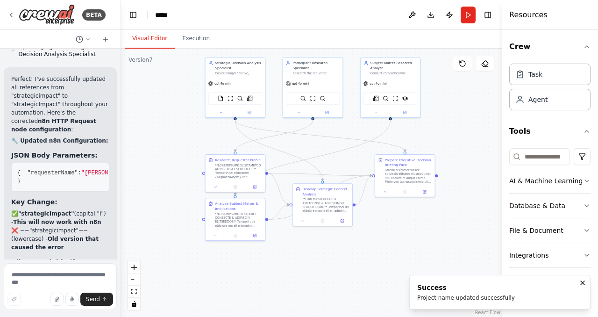
click at [187, 12] on header "Toggle Left Sidebar Studio ***** Download Publish Run Toggle Right Sidebar" at bounding box center [311, 15] width 381 height 30
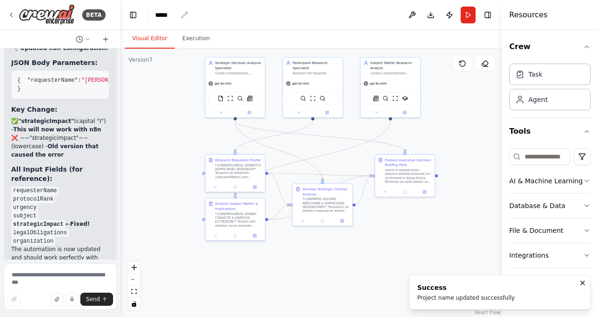
click at [179, 14] on div "*****" at bounding box center [171, 14] width 33 height 9
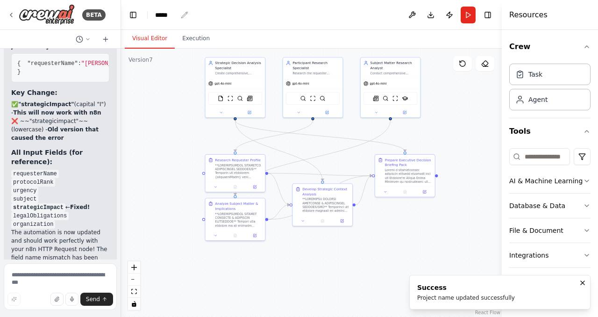
scroll to position [20818, 0]
click at [176, 15] on div "*****" at bounding box center [166, 14] width 22 height 9
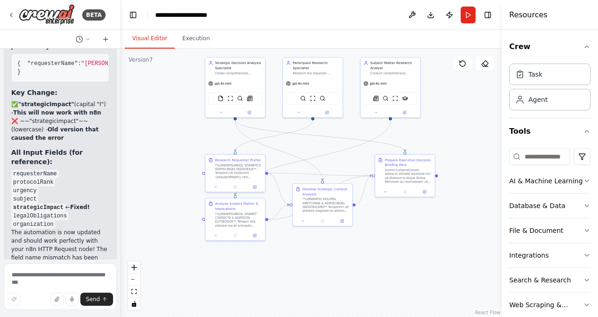
click at [162, 111] on div ".deletable-edge-delete-btn { width: 20px; height: 20px; border: 0px solid #ffff…" at bounding box center [311, 183] width 381 height 268
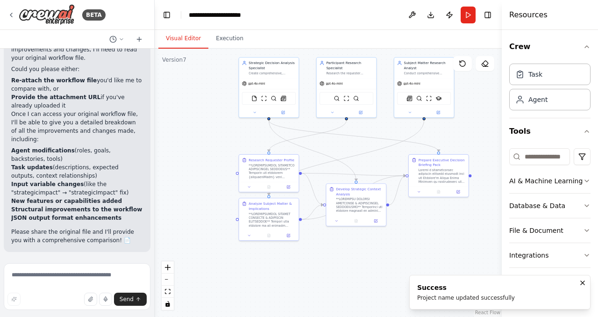
drag, startPoint x: 119, startPoint y: 129, endPoint x: 157, endPoint y: 129, distance: 37.4
click at [157, 129] on div "BETA Hello! I'm the CrewAI assistant. What kind of automation do you want to bu…" at bounding box center [299, 158] width 598 height 317
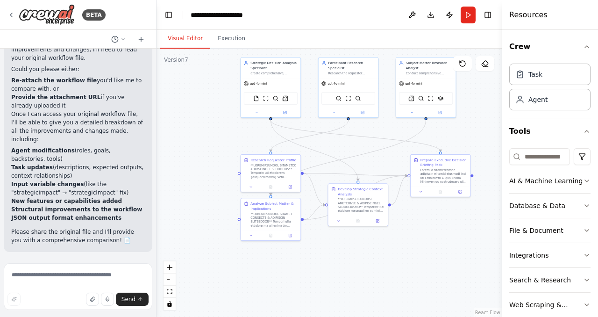
scroll to position [17264, 0]
click at [92, 301] on icon "button" at bounding box center [92, 299] width 4 height 5
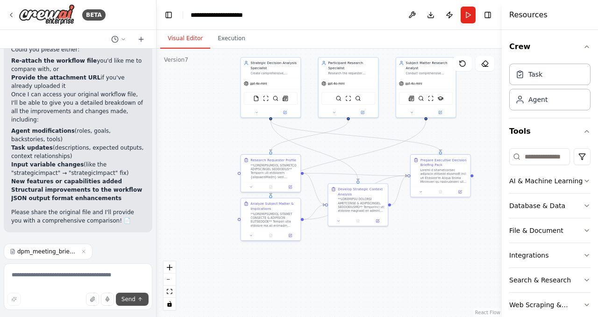
click at [139, 295] on button "Send" at bounding box center [132, 299] width 33 height 13
click at [139, 296] on button "Send" at bounding box center [132, 299] width 33 height 13
click at [130, 298] on span "Send" at bounding box center [129, 298] width 14 height 7
click at [116, 293] on button "Send" at bounding box center [132, 299] width 33 height 13
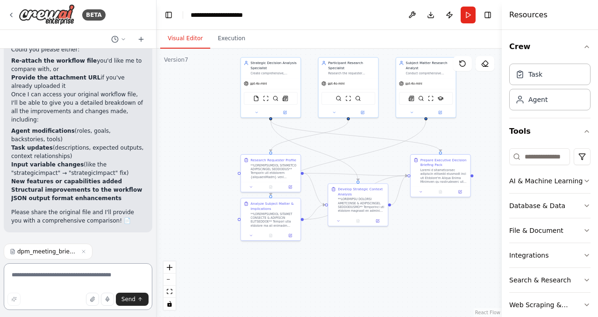
click at [88, 274] on textarea at bounding box center [78, 286] width 149 height 47
type textarea "*********"
click at [142, 296] on button "Send" at bounding box center [132, 299] width 33 height 13
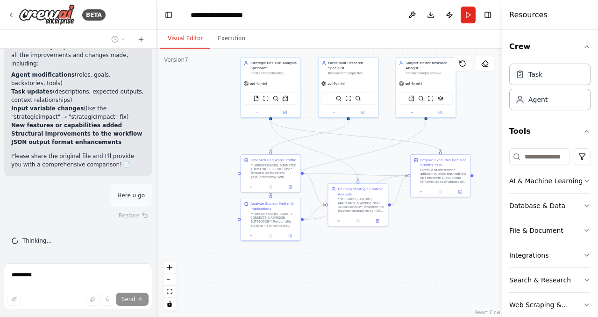
scroll to position [17339, 0]
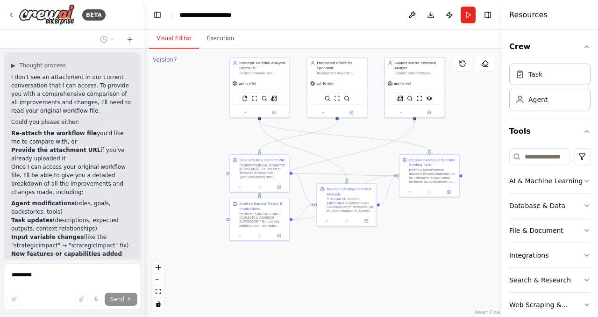
drag, startPoint x: 156, startPoint y: 104, endPoint x: 157, endPoint y: 125, distance: 21.1
click at [157, 125] on div "BETA Hello! I'm the CrewAI assistant. What kind of automation do you want to bu…" at bounding box center [299, 158] width 598 height 317
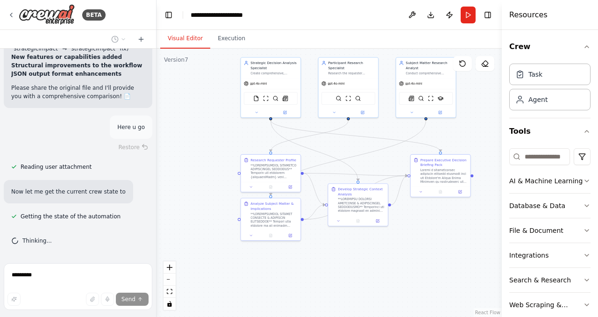
scroll to position [17416, 0]
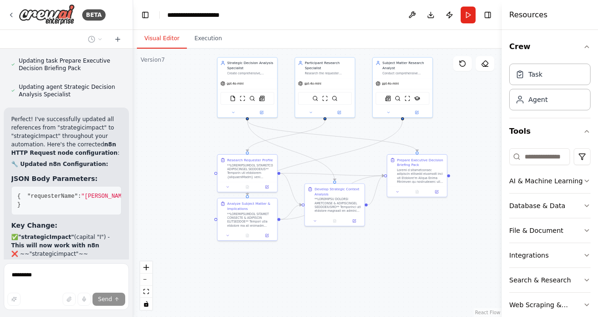
drag, startPoint x: 155, startPoint y: 14, endPoint x: 139, endPoint y: 14, distance: 16.4
click at [137, 14] on div "BETA Hello! I'm the CrewAI assistant. What kind of automation do you want to bu…" at bounding box center [299, 158] width 598 height 317
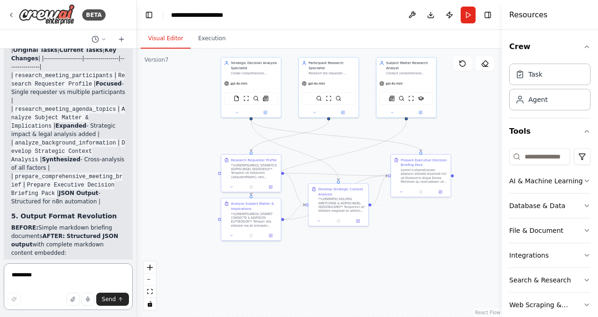
scroll to position [19816, 0]
click at [407, 17] on button at bounding box center [412, 15] width 15 height 17
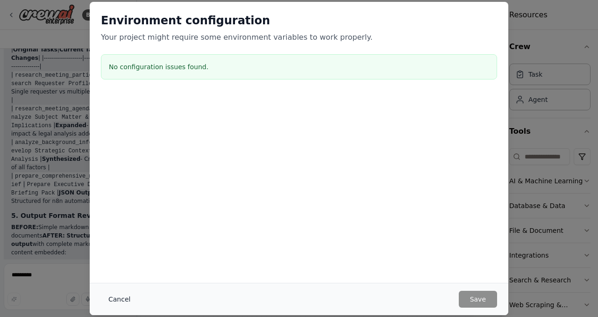
click at [116, 297] on button "Cancel" at bounding box center [119, 299] width 37 height 17
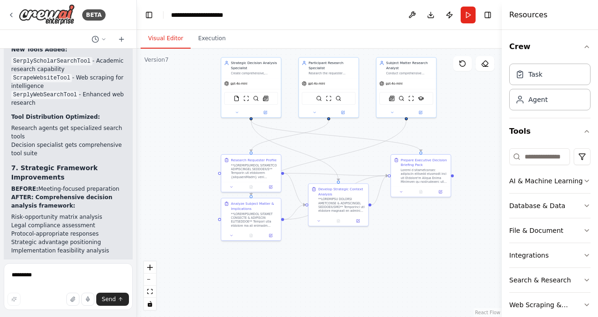
scroll to position [20269, 0]
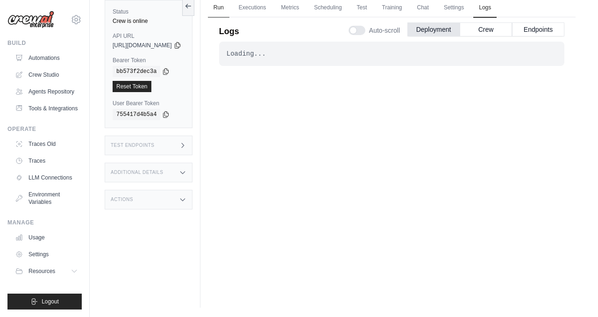
click at [229, 7] on link "Run" at bounding box center [218, 8] width 21 height 20
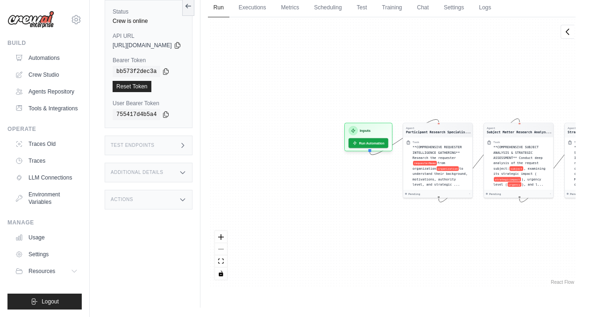
drag, startPoint x: 305, startPoint y: 56, endPoint x: 484, endPoint y: 64, distance: 179.1
click at [484, 64] on div "Agent Participant Research Specialis... Task **COMPREHENSIVE REQUESTER INTELLIG…" at bounding box center [392, 151] width 368 height 269
click at [388, 143] on button "Run Automation" at bounding box center [368, 141] width 42 height 10
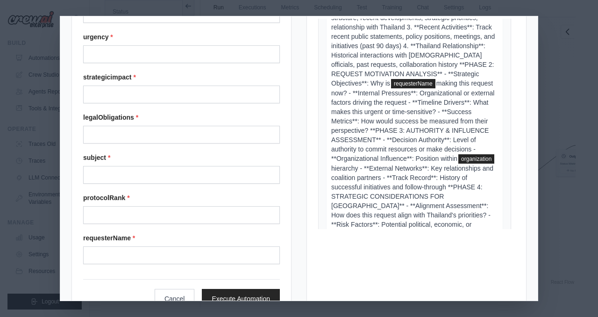
scroll to position [69, 0]
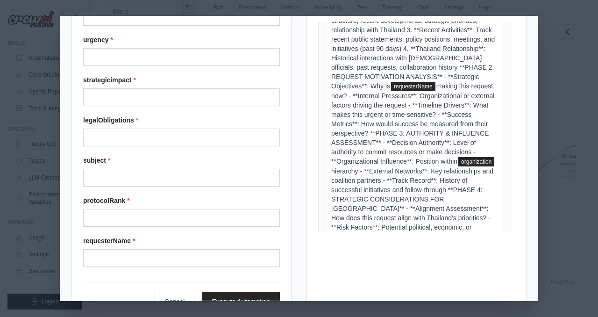
click at [108, 82] on label "strategicimpact *" at bounding box center [181, 79] width 197 height 9
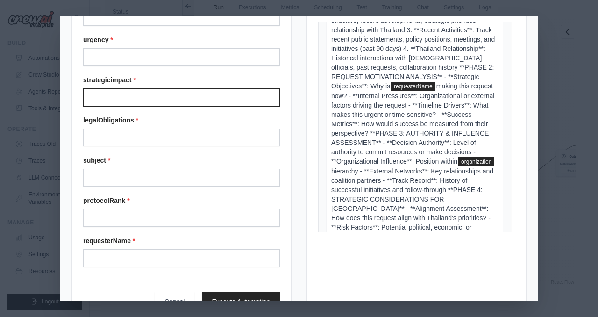
click at [108, 88] on input "Strategicimpact" at bounding box center [181, 97] width 197 height 18
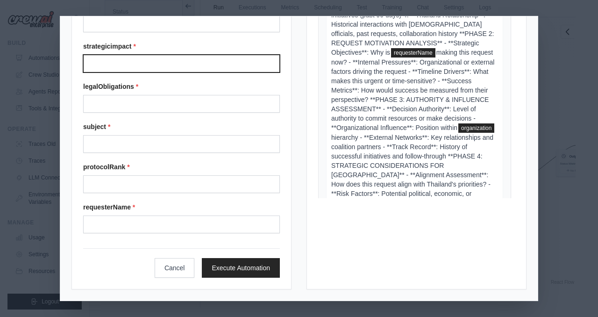
scroll to position [0, 0]
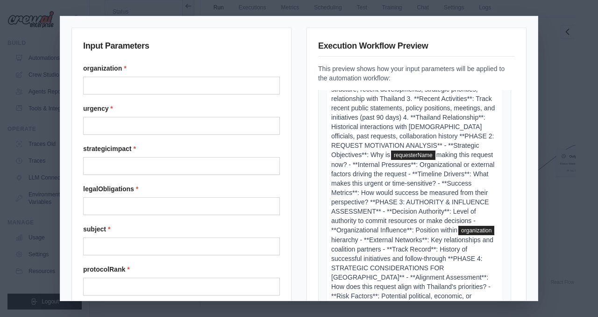
click at [204, 1] on div "Input Parameters organization * urgency * strategicimpact * legalObligations * …" at bounding box center [299, 158] width 598 height 317
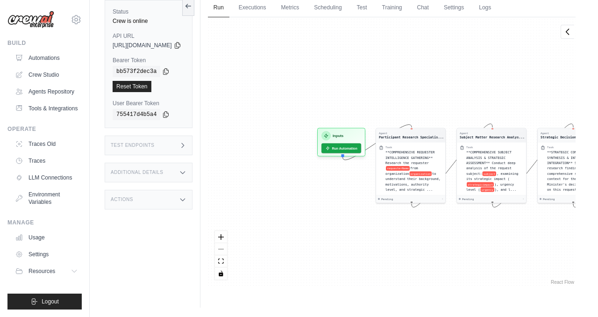
drag, startPoint x: 274, startPoint y: 83, endPoint x: 428, endPoint y: 96, distance: 154.3
click at [428, 96] on div "Agent Participant Research Specialis... Task **COMPREHENSIVE REQUESTER INTELLIG…" at bounding box center [392, 151] width 368 height 269
click at [363, 145] on button "Run Automation" at bounding box center [342, 146] width 42 height 10
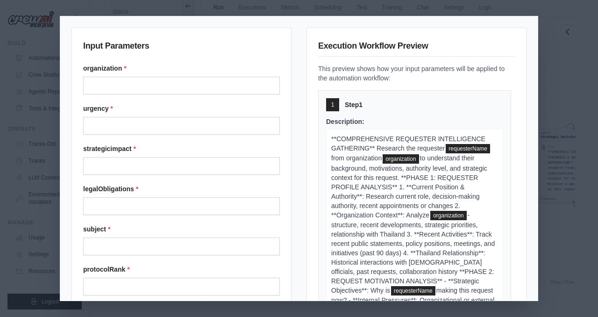
click at [129, 185] on label "legalObligations *" at bounding box center [181, 188] width 197 height 9
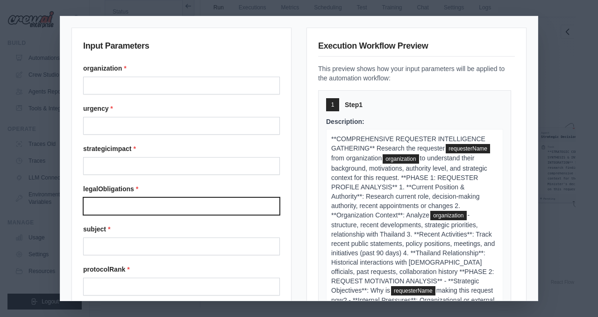
click at [129, 197] on input "Legalobligations" at bounding box center [181, 206] width 197 height 18
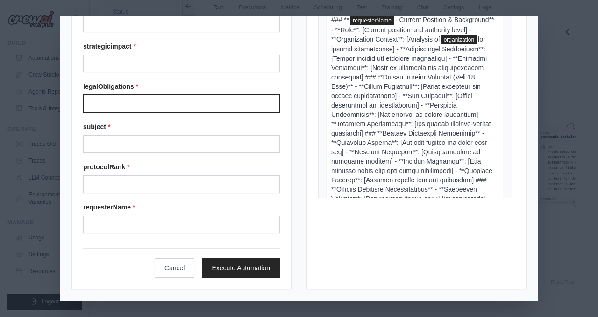
scroll to position [429, 0]
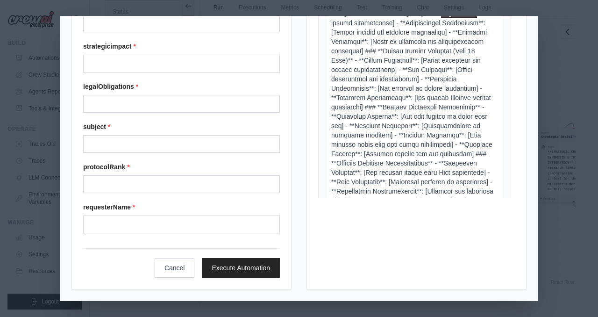
click at [579, 80] on div "Input Parameters organization * urgency * strategicimpact * legalObligations * …" at bounding box center [299, 158] width 598 height 317
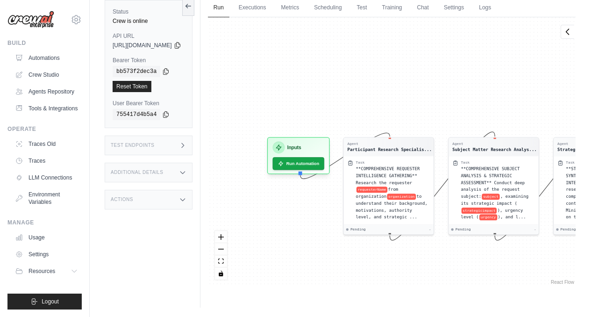
scroll to position [0, 0]
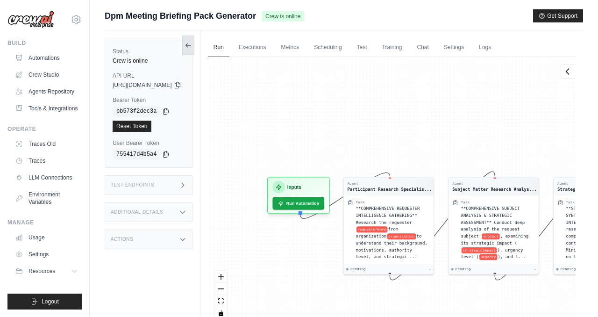
click at [192, 42] on icon at bounding box center [188, 45] width 7 height 7
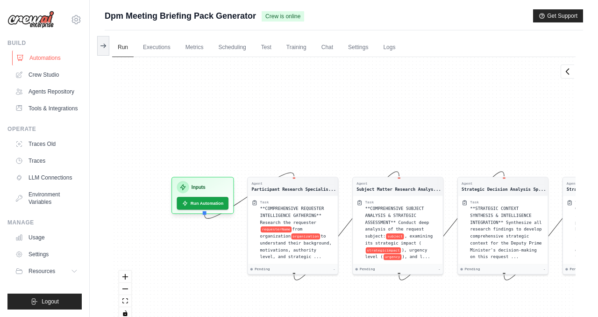
click at [50, 59] on link "Automations" at bounding box center [47, 57] width 71 height 15
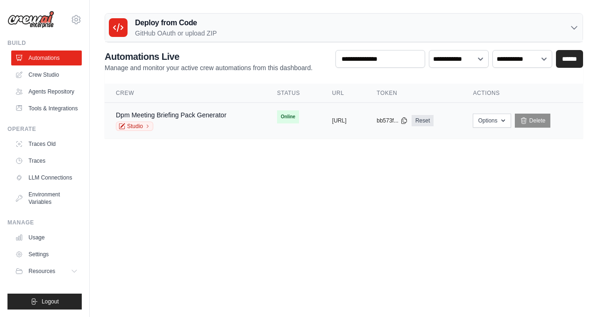
click at [193, 120] on div "Dpm Meeting Briefing Pack Generator Studio" at bounding box center [171, 120] width 111 height 21
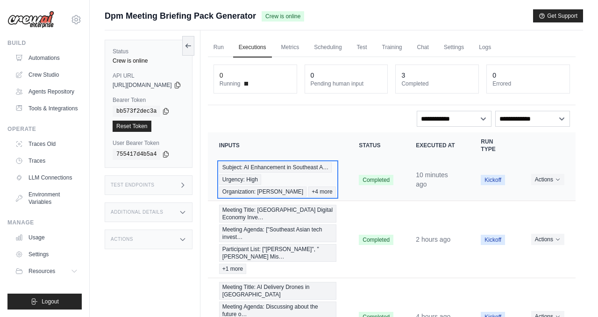
click at [316, 197] on div "Subject: AI Enhancement in Southeast A… Urgency: High Organization: Tesla +4 mo…" at bounding box center [277, 179] width 117 height 35
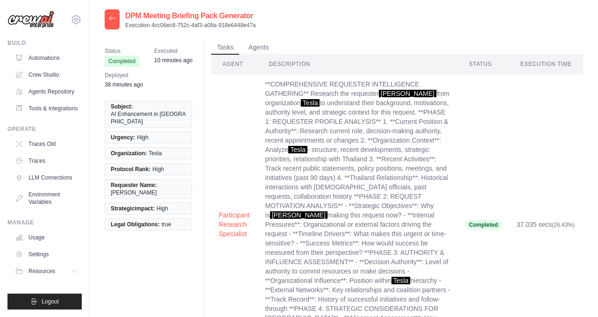
click at [110, 15] on icon at bounding box center [111, 17] width 7 height 7
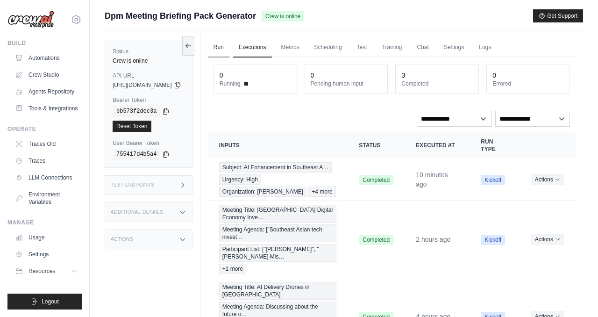
click at [229, 49] on link "Run" at bounding box center [218, 48] width 21 height 20
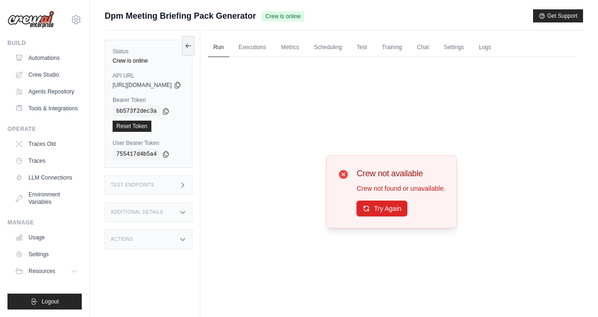
click at [389, 200] on div "Crew not available Crew not found or unavailable. Try Again" at bounding box center [401, 192] width 89 height 50
click at [389, 211] on button "Try Again" at bounding box center [382, 208] width 51 height 16
click at [56, 57] on link "Automations" at bounding box center [47, 57] width 71 height 15
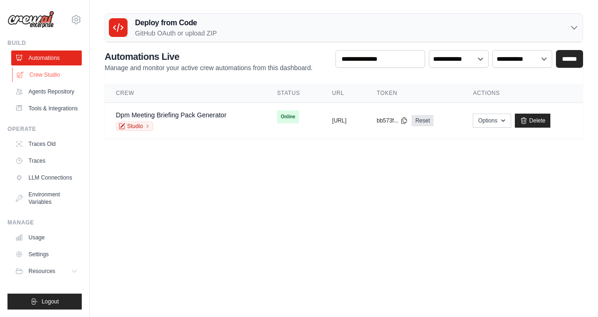
click at [44, 75] on link "Crew Studio" at bounding box center [47, 74] width 71 height 15
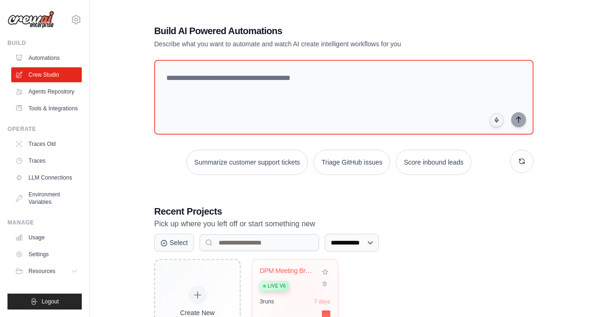
click at [301, 295] on div "DPM Meeting Breif Pack Live v6 3 run s 7 days" at bounding box center [295, 293] width 86 height 69
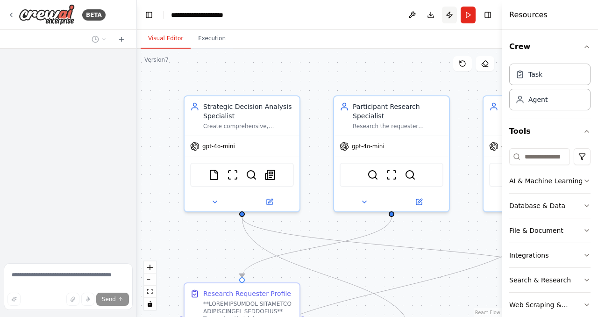
click at [448, 14] on button "Publish" at bounding box center [449, 15] width 15 height 17
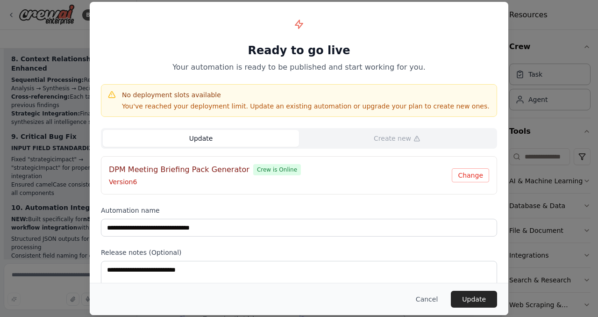
scroll to position [20269, 0]
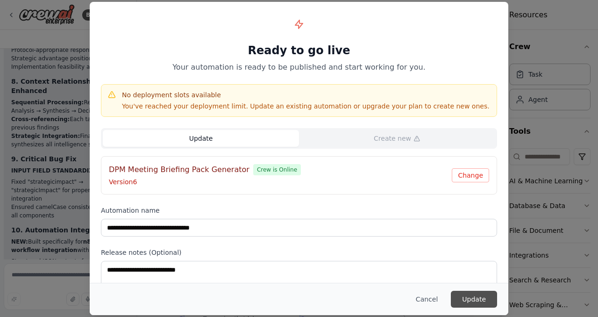
click at [483, 301] on button "Update" at bounding box center [474, 299] width 46 height 17
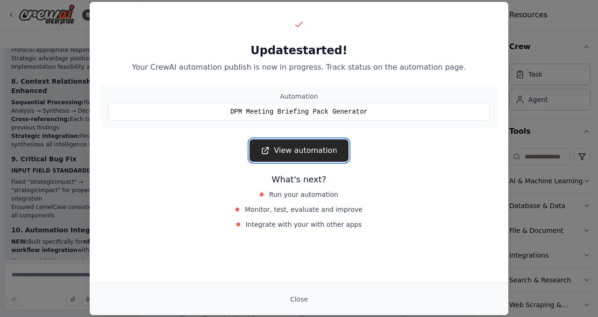
click at [297, 150] on link "View automation" at bounding box center [299, 150] width 99 height 22
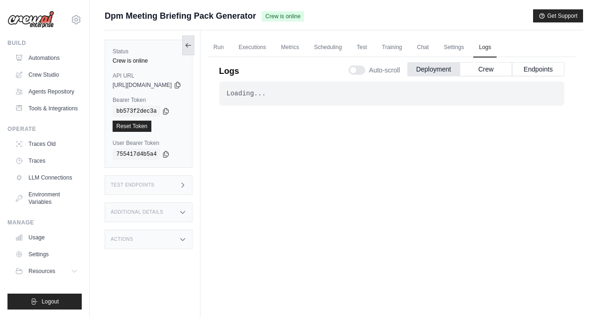
click at [192, 47] on icon at bounding box center [188, 45] width 7 height 7
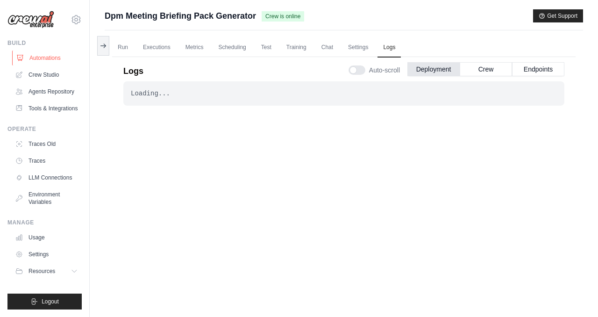
click at [55, 58] on link "Automations" at bounding box center [47, 57] width 71 height 15
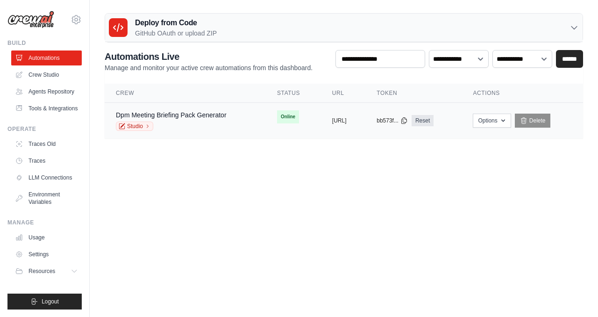
click at [222, 124] on div "Studio" at bounding box center [171, 126] width 111 height 9
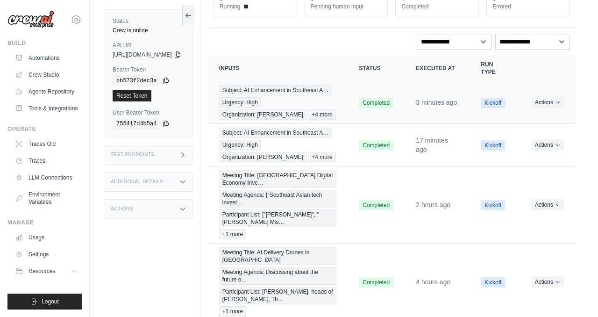
scroll to position [75, 0]
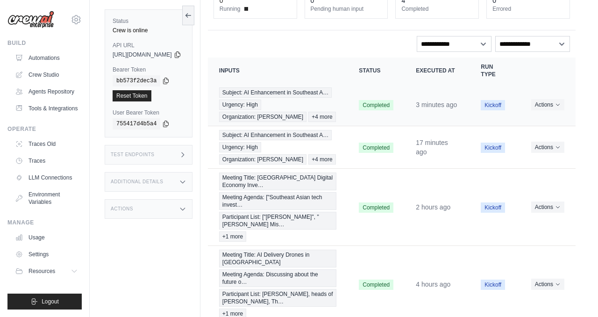
click at [351, 96] on td "Completed" at bounding box center [376, 105] width 57 height 43
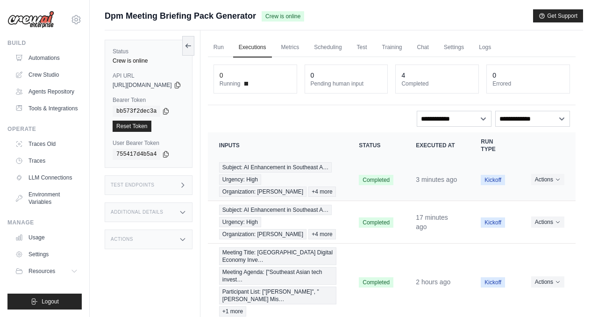
click at [378, 185] on span "Completed" at bounding box center [376, 180] width 35 height 10
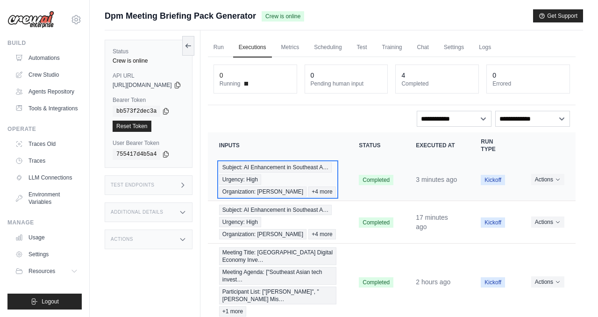
click at [327, 172] on span "Subject: AI Enhancement in Southeast A…" at bounding box center [275, 167] width 113 height 10
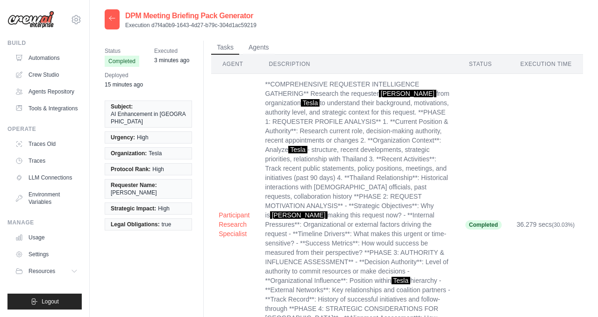
click at [108, 25] on div at bounding box center [112, 19] width 15 height 20
click at [114, 16] on icon at bounding box center [111, 17] width 7 height 7
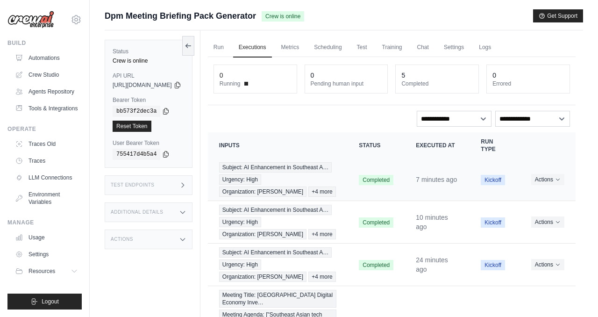
click at [385, 179] on span "Completed" at bounding box center [376, 180] width 35 height 10
click at [369, 185] on span "Completed" at bounding box center [376, 180] width 35 height 10
click at [353, 186] on td "Completed" at bounding box center [376, 179] width 57 height 43
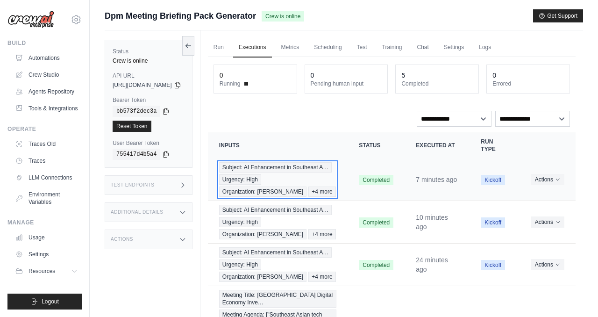
click at [325, 170] on span "Subject: AI Enhancement in Southeast A…" at bounding box center [275, 167] width 113 height 10
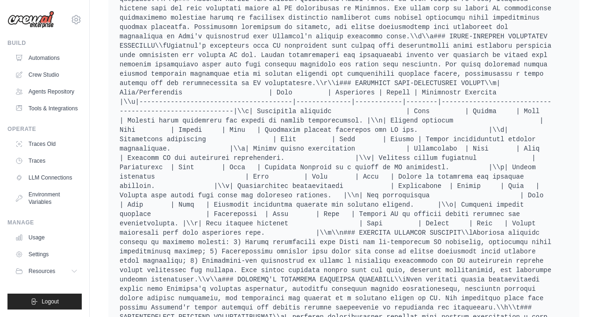
scroll to position [2025, 0]
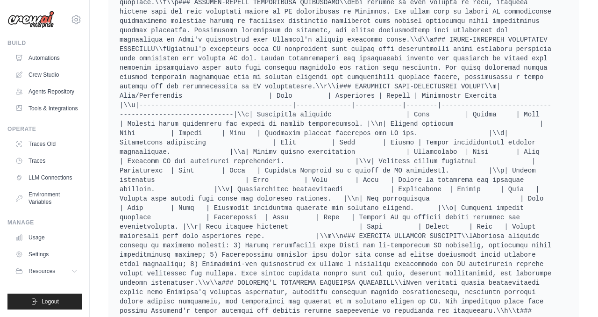
click at [115, 57] on div "Final output" at bounding box center [343, 131] width 471 height 779
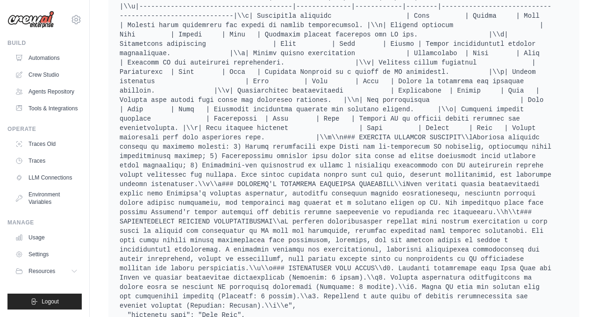
scroll to position [2140, 0]
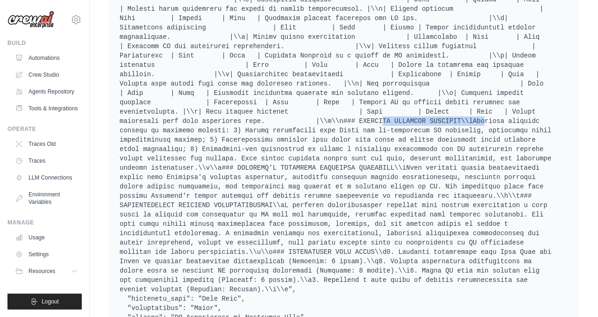
drag, startPoint x: 361, startPoint y: 83, endPoint x: 463, endPoint y: 84, distance: 102.3
click at [463, 84] on pre at bounding box center [344, 23] width 449 height 748
click at [406, 136] on pre at bounding box center [344, 23] width 449 height 748
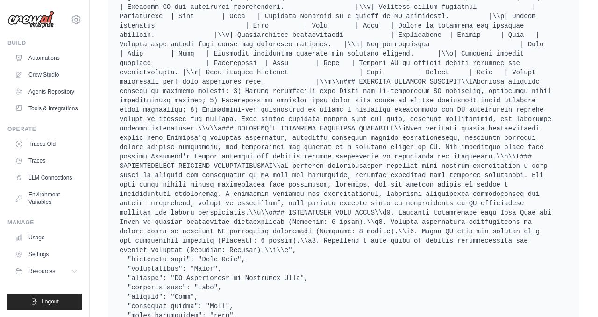
scroll to position [2179, 0]
drag, startPoint x: 272, startPoint y: 175, endPoint x: 366, endPoint y: 175, distance: 93.9
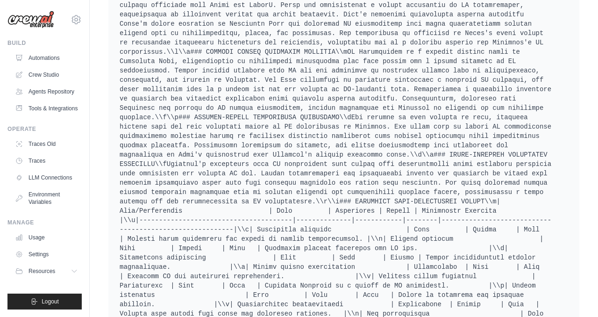
scroll to position [1903, 0]
